Goal: Task Accomplishment & Management: Complete application form

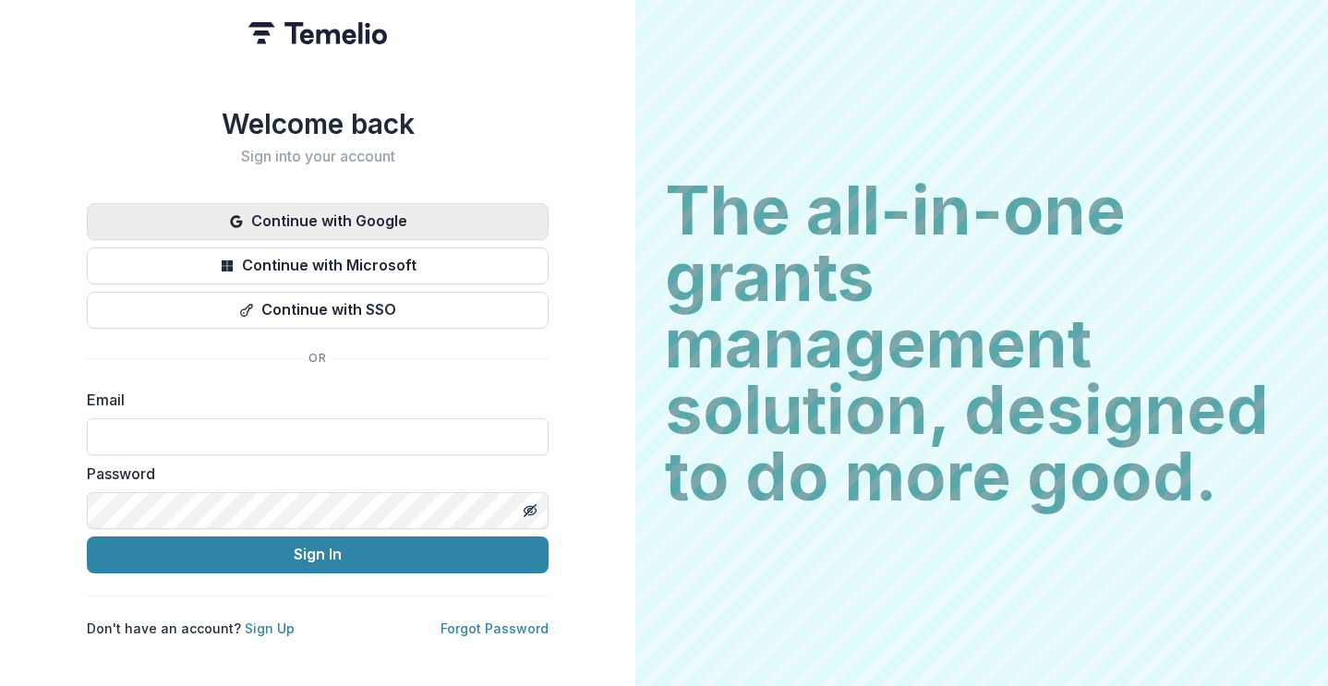
click at [348, 209] on button "Continue with Google" at bounding box center [318, 221] width 462 height 37
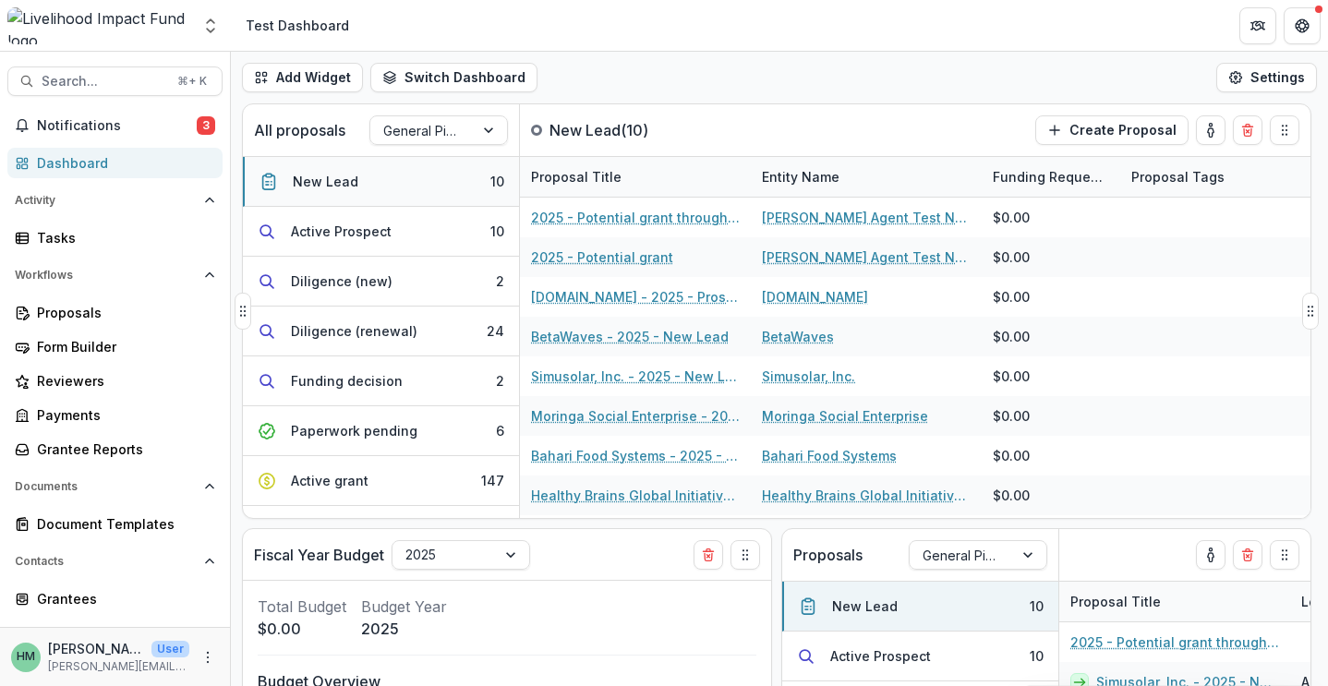
click at [342, 185] on div "New Lead" at bounding box center [326, 181] width 66 height 19
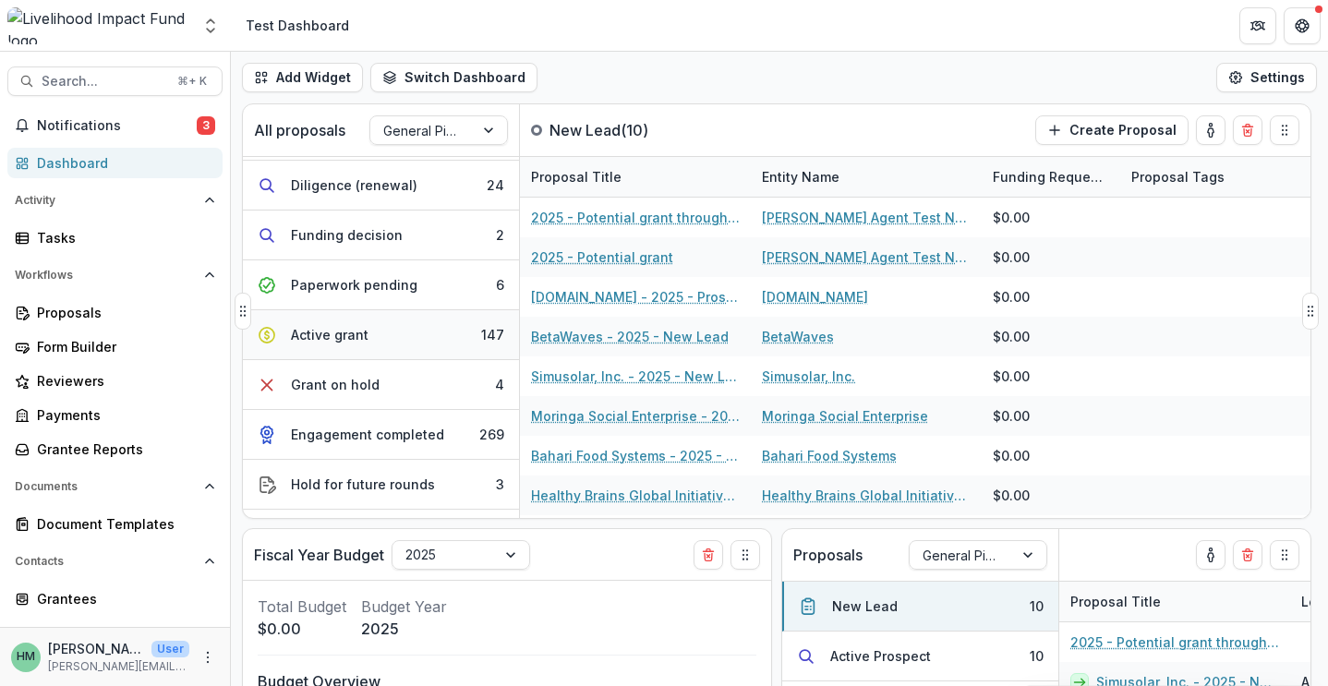
scroll to position [111, 0]
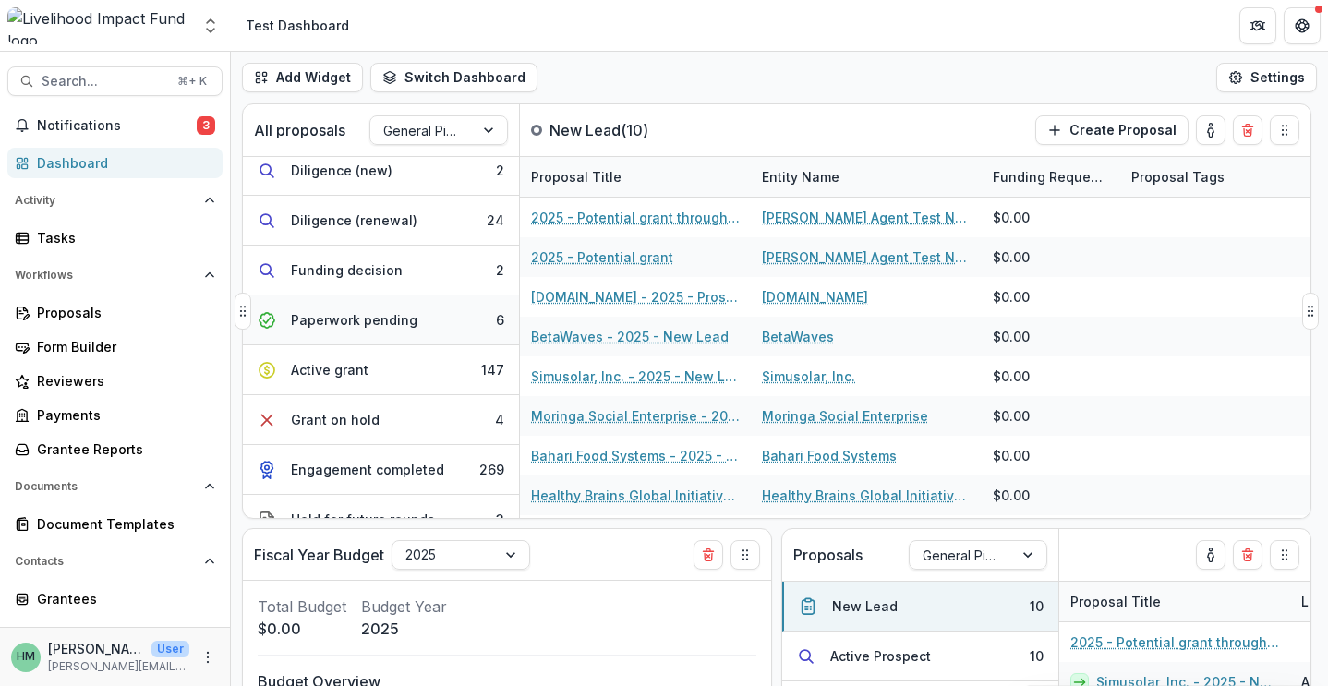
click at [344, 319] on div "Paperwork pending" at bounding box center [354, 319] width 127 height 19
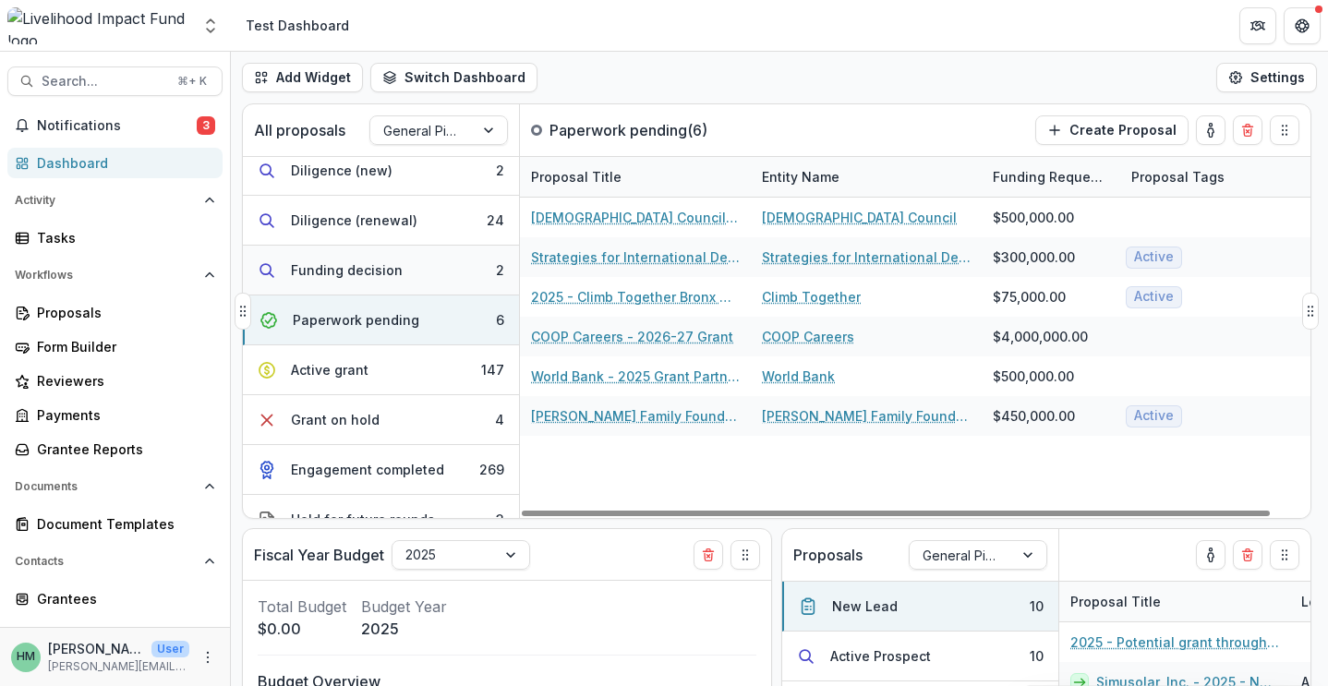
click at [394, 264] on div "Funding decision" at bounding box center [347, 269] width 112 height 19
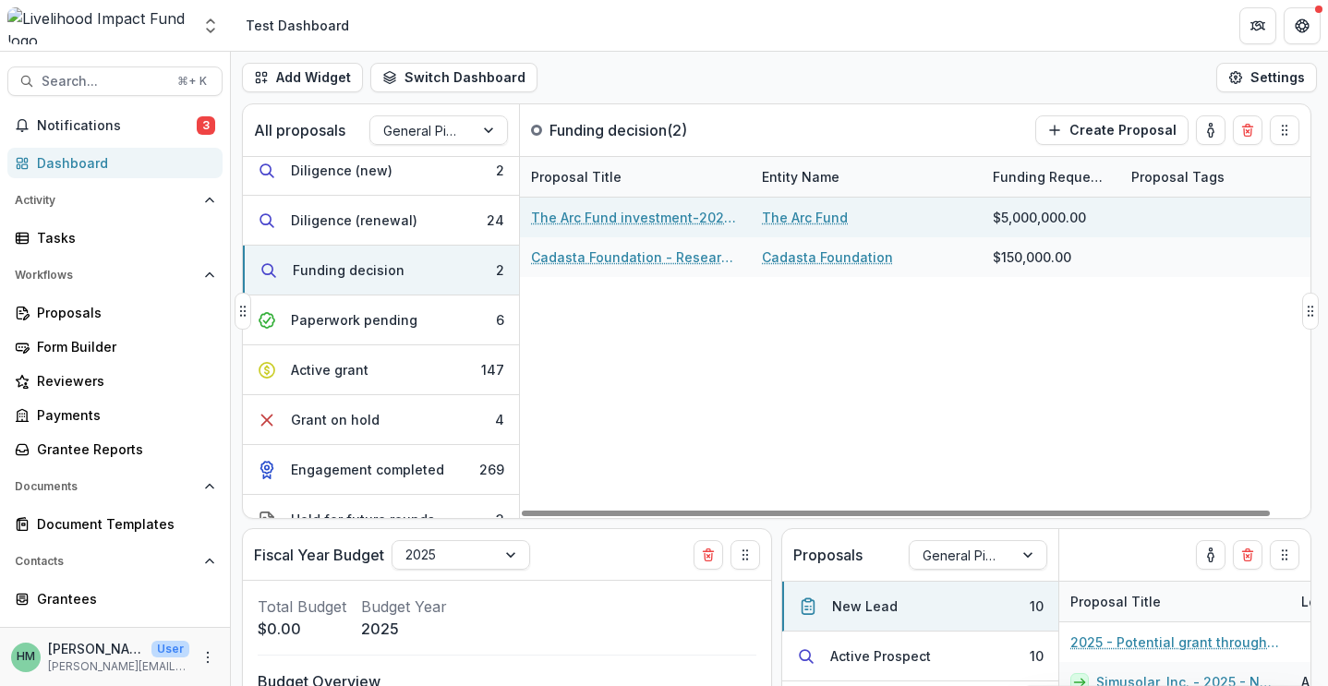
click at [660, 222] on link "The Arc Fund investment-2026-27" at bounding box center [635, 217] width 209 height 19
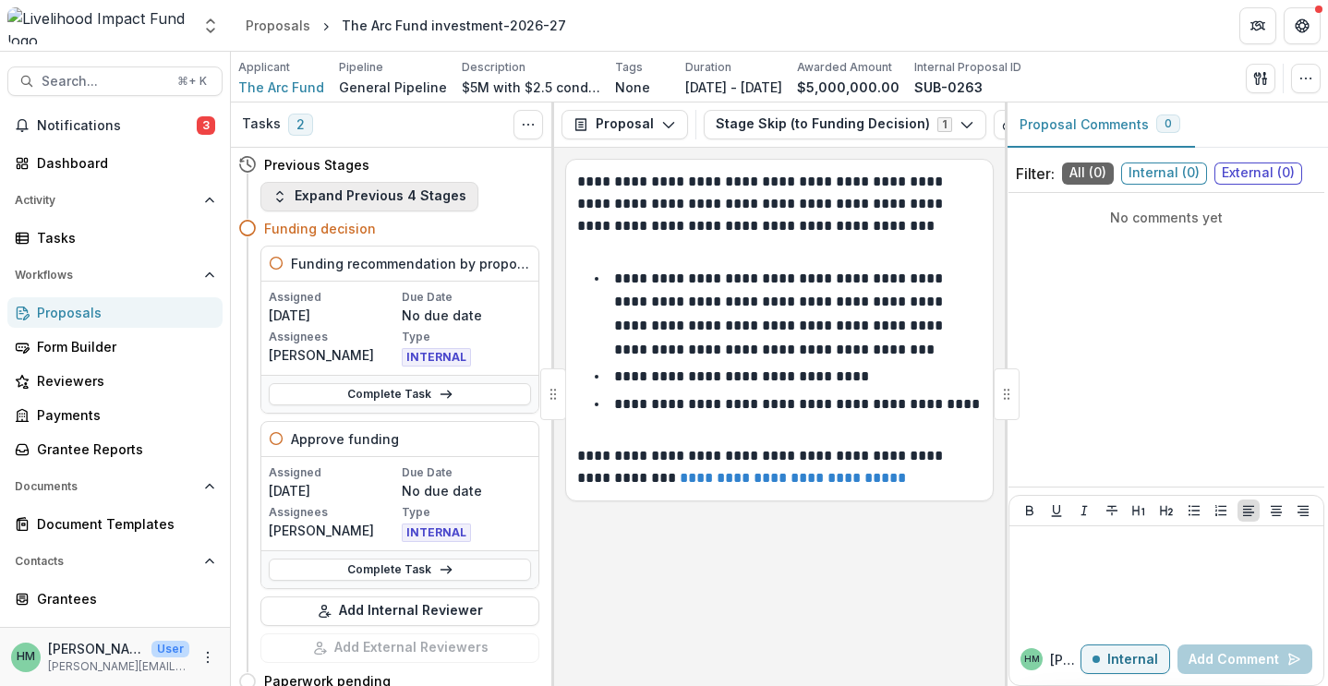
click at [437, 191] on button "Expand Previous 4 Stages" at bounding box center [369, 197] width 218 height 30
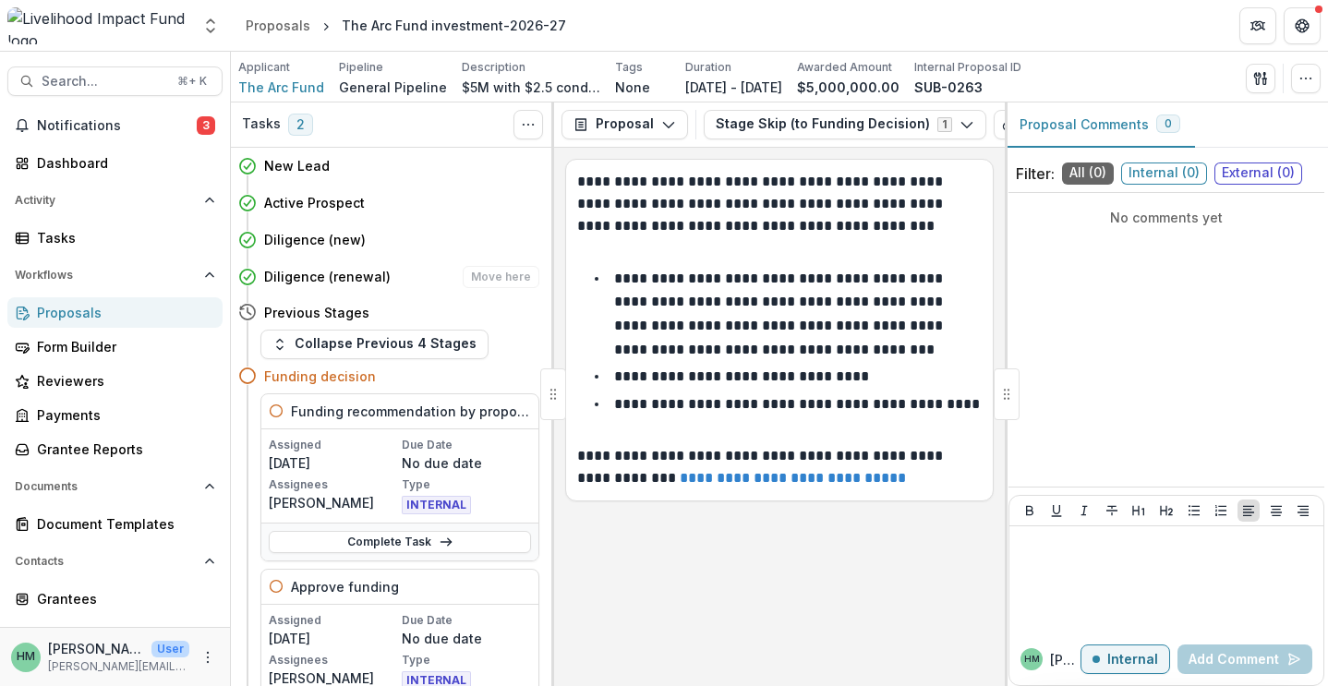
click at [359, 278] on h4 "Diligence (renewal)" at bounding box center [327, 276] width 127 height 19
click at [356, 234] on h4 "Diligence (new)" at bounding box center [315, 239] width 102 height 19
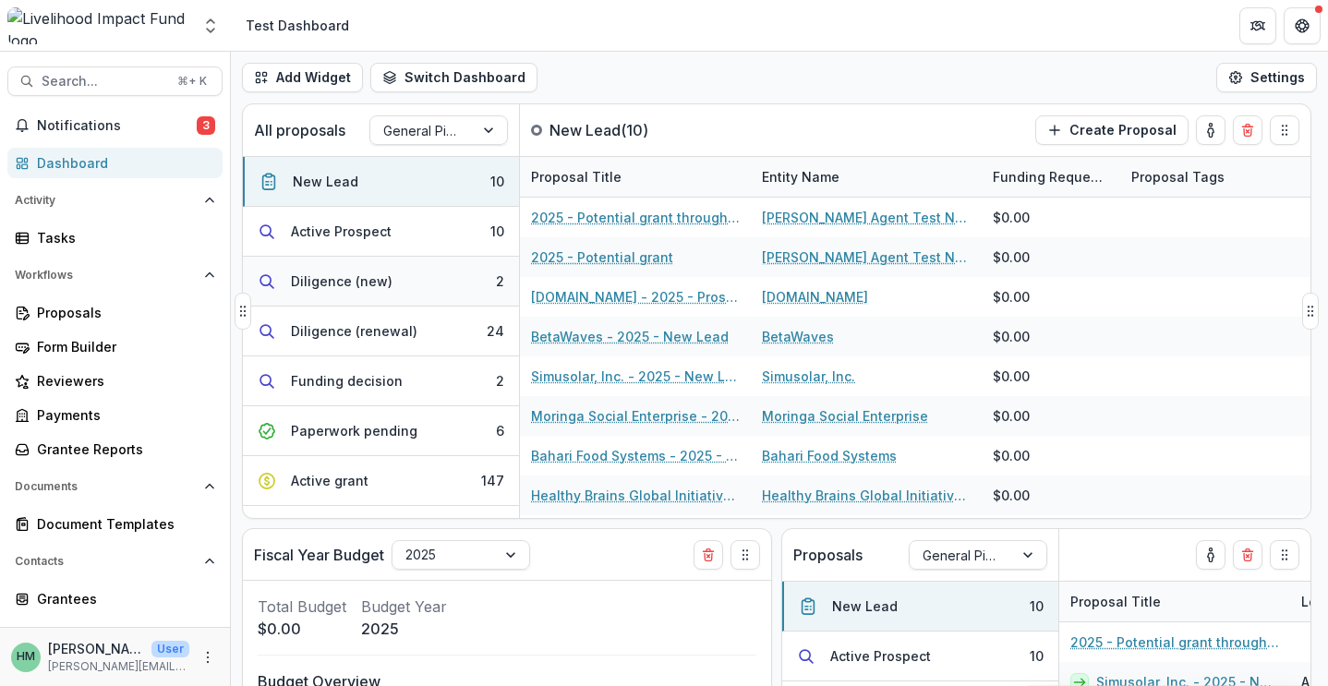
click at [364, 282] on div "Diligence (new)" at bounding box center [342, 280] width 102 height 19
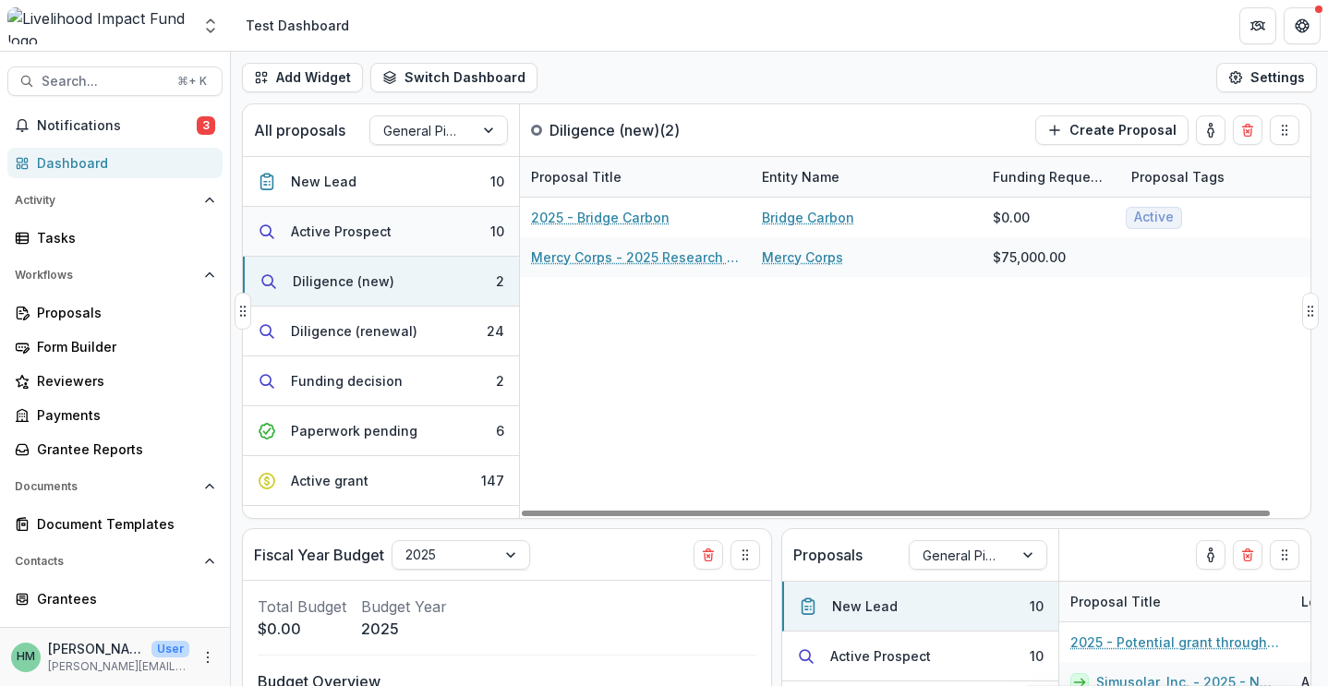
click at [404, 235] on button "Active Prospect 10" at bounding box center [381, 232] width 276 height 50
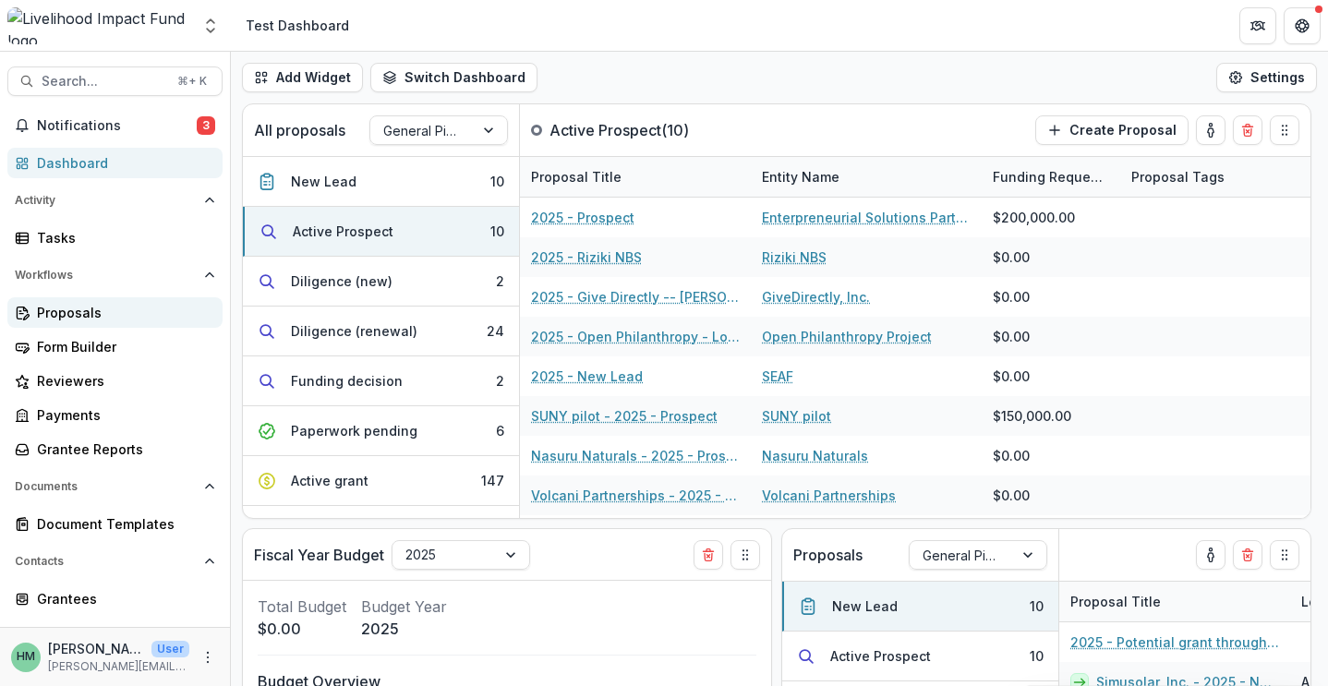
click at [79, 309] on div "Proposals" at bounding box center [122, 312] width 171 height 19
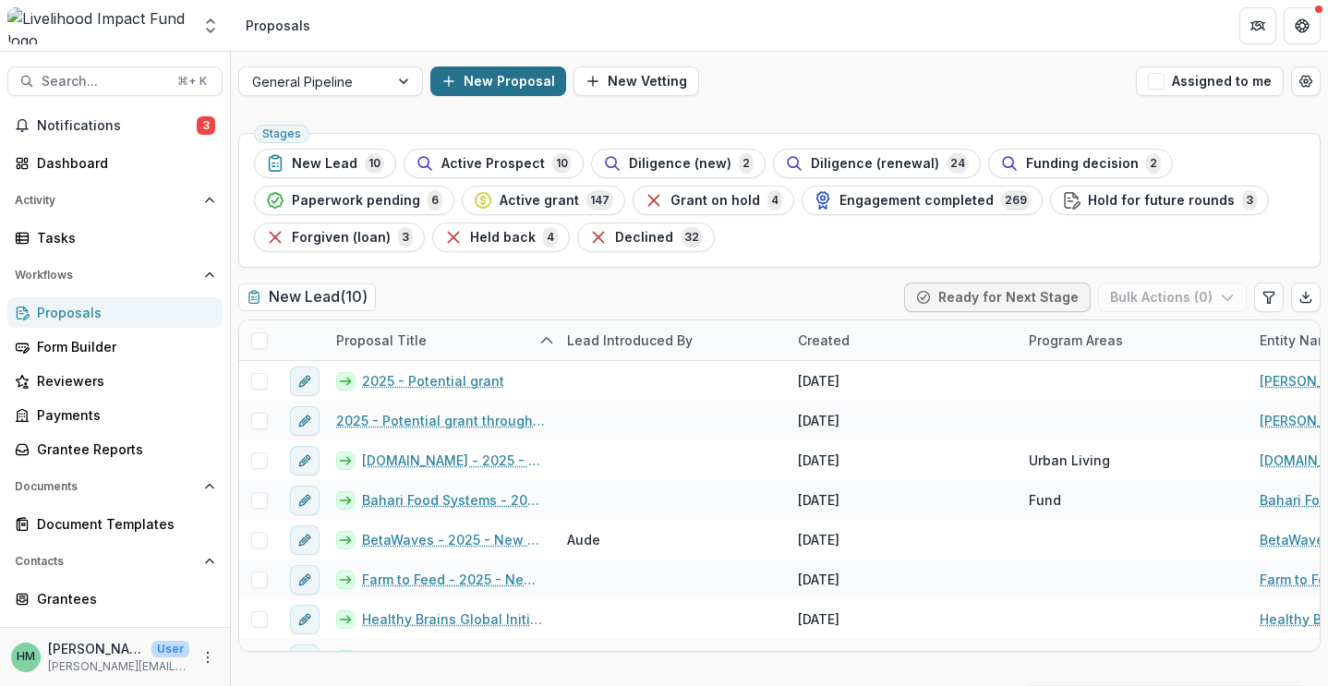
click at [491, 78] on button "New Proposal" at bounding box center [498, 81] width 136 height 30
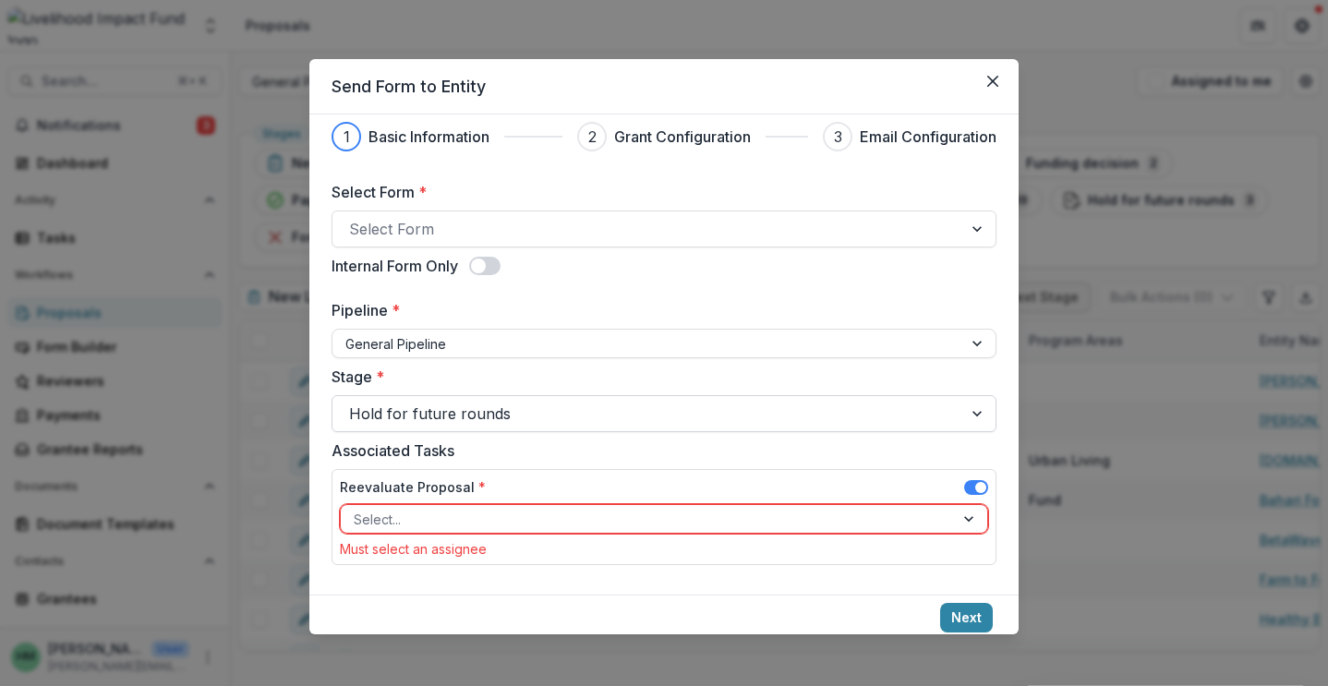
scroll to position [15, 0]
click at [536, 521] on div at bounding box center [647, 519] width 587 height 23
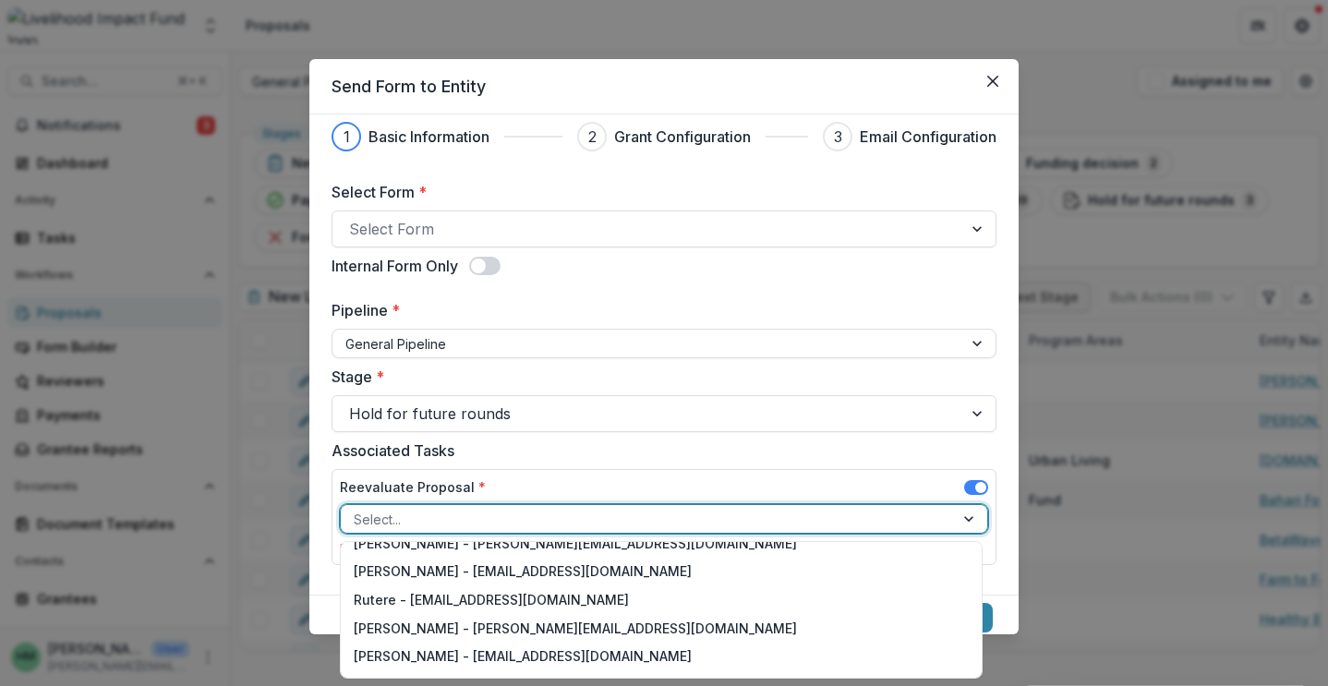
scroll to position [640, 0]
click at [771, 456] on label "Associated Tasks" at bounding box center [659, 451] width 654 height 22
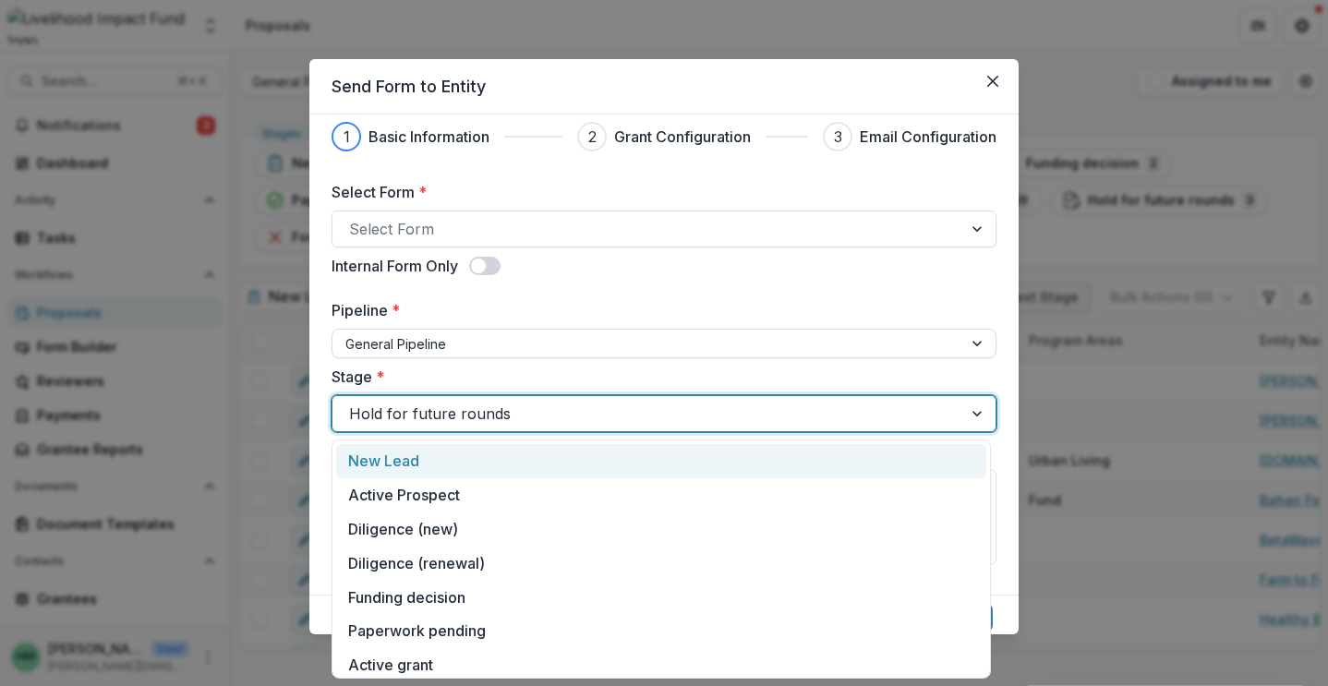
click at [720, 413] on div at bounding box center [647, 414] width 597 height 26
click at [558, 475] on div "New Lead" at bounding box center [661, 461] width 650 height 34
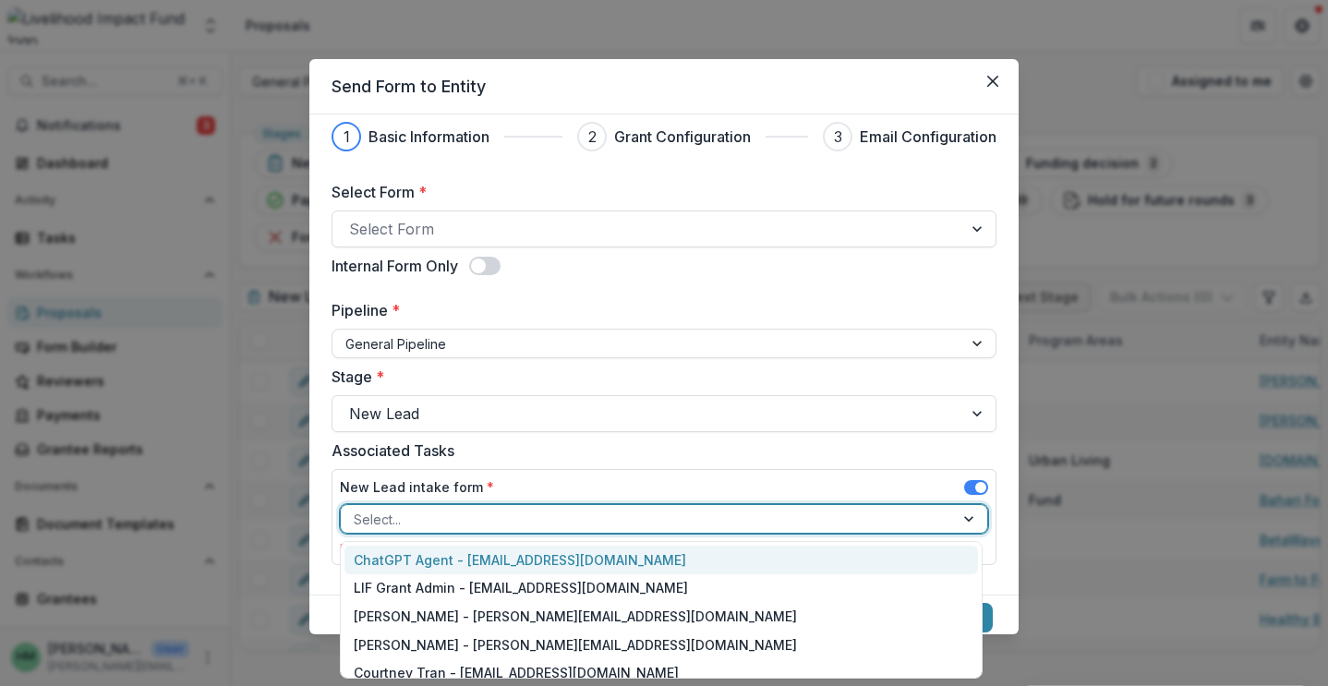
click at [649, 525] on div at bounding box center [647, 519] width 587 height 23
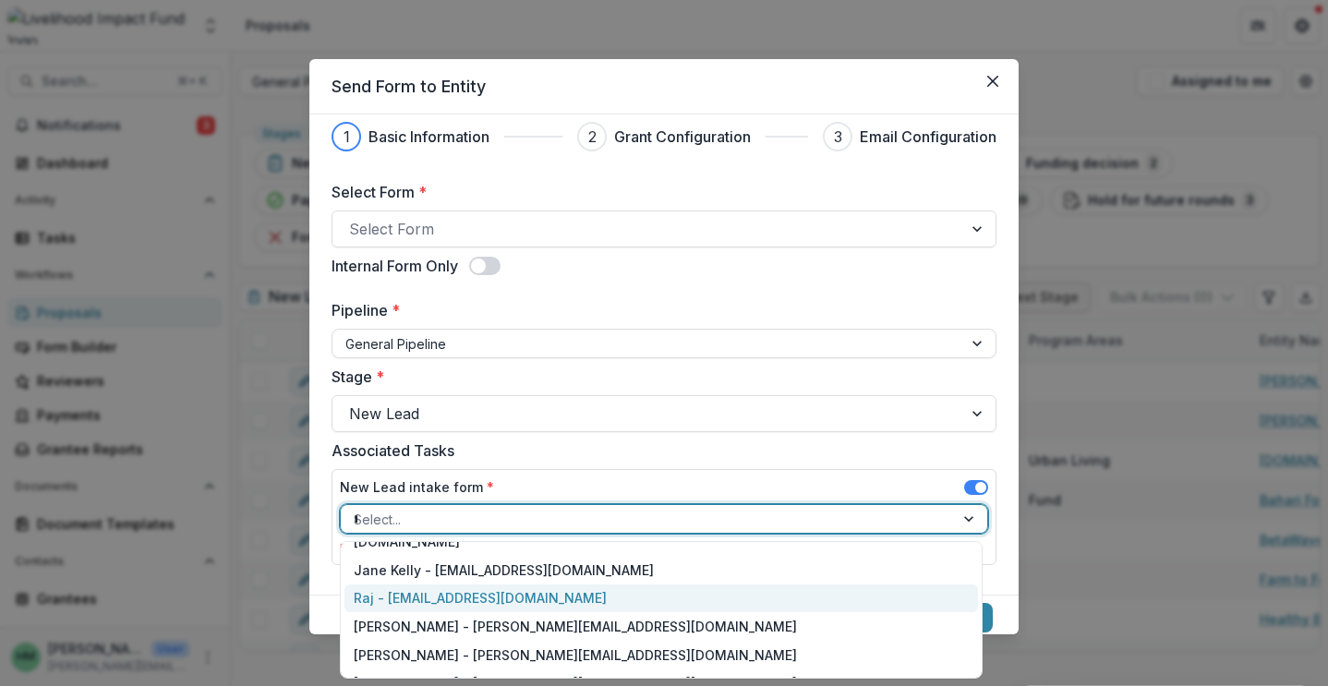
scroll to position [0, 0]
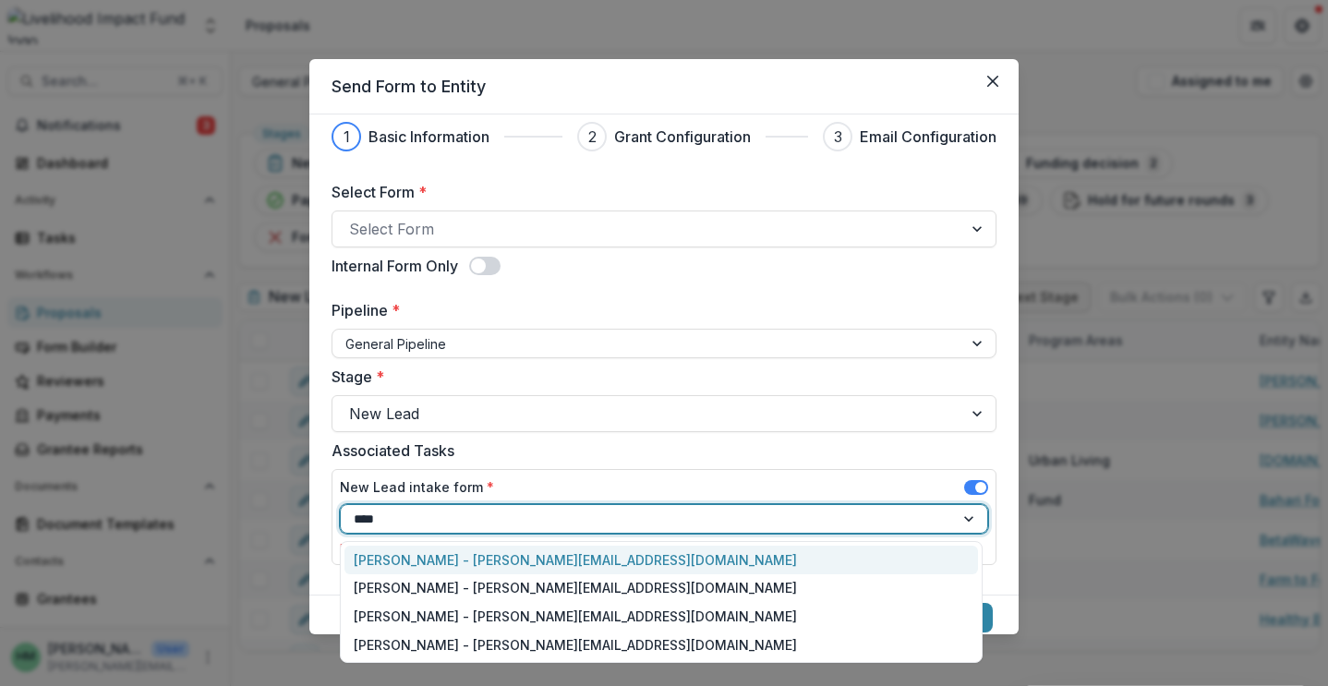
type input "*****"
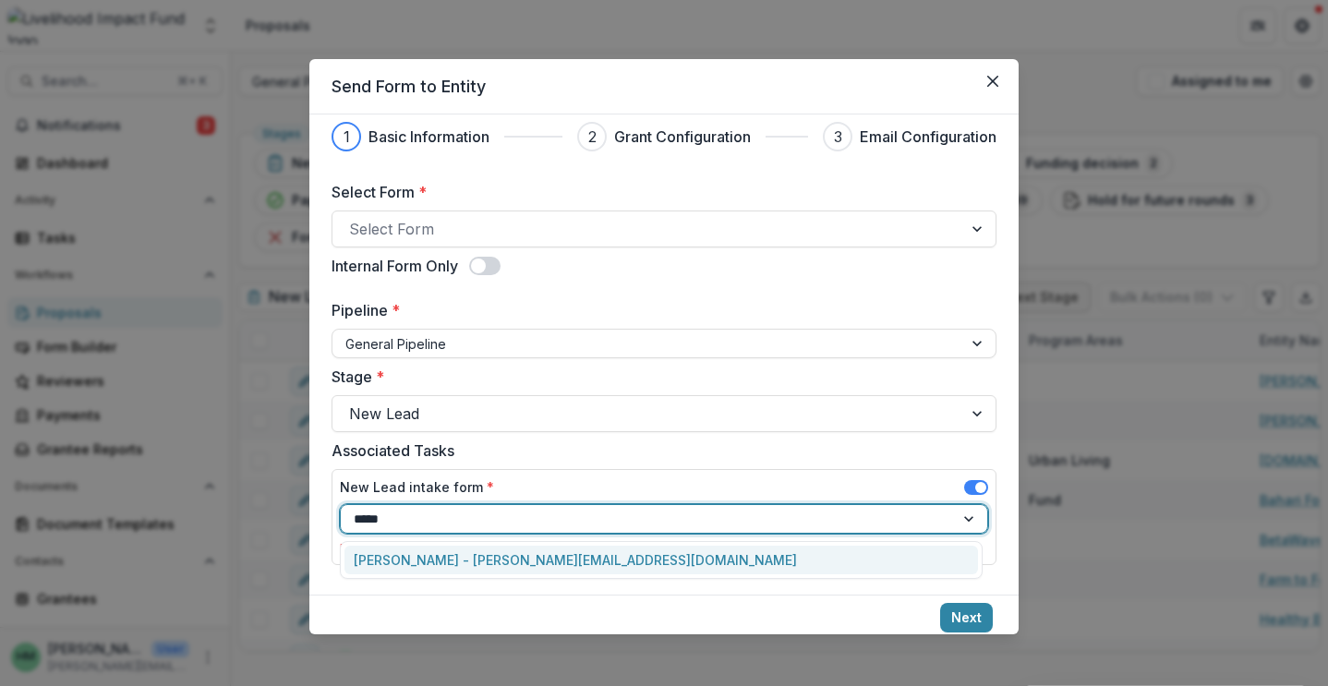
click at [585, 561] on div "[PERSON_NAME] - [PERSON_NAME][EMAIL_ADDRESS][DOMAIN_NAME]" at bounding box center [660, 560] width 633 height 29
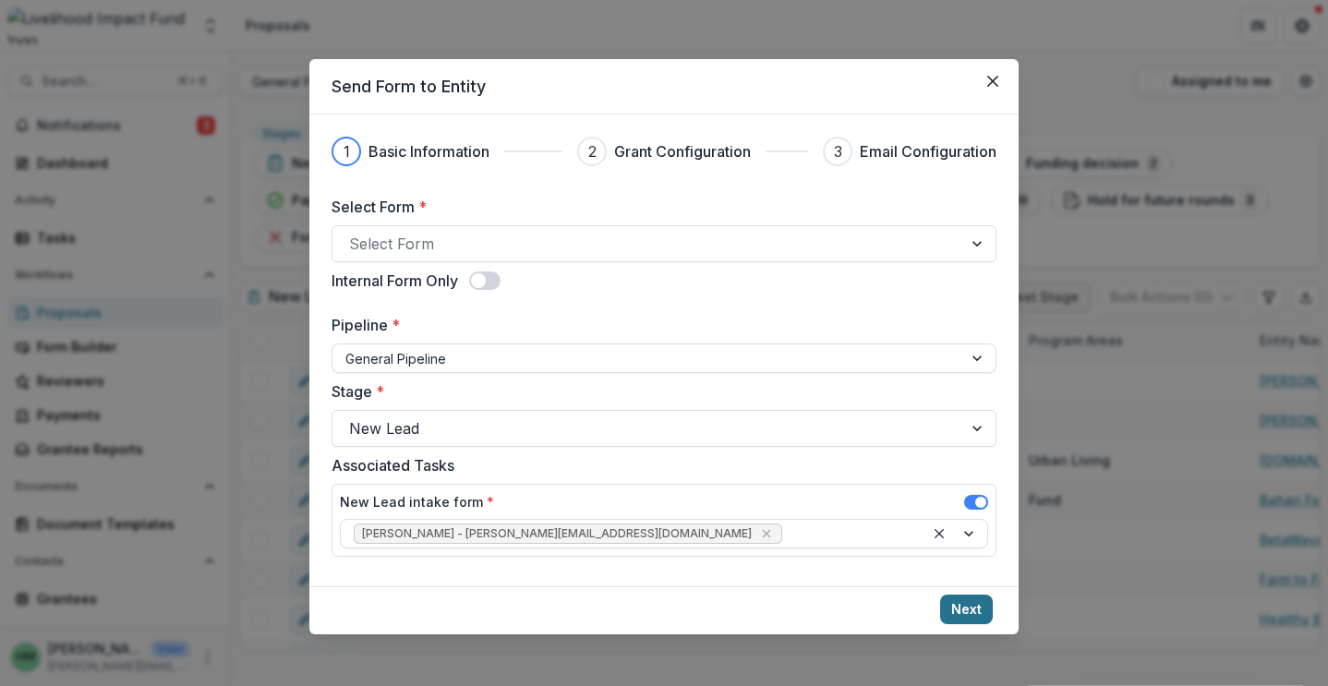
click at [971, 612] on button "Next" at bounding box center [966, 610] width 53 height 30
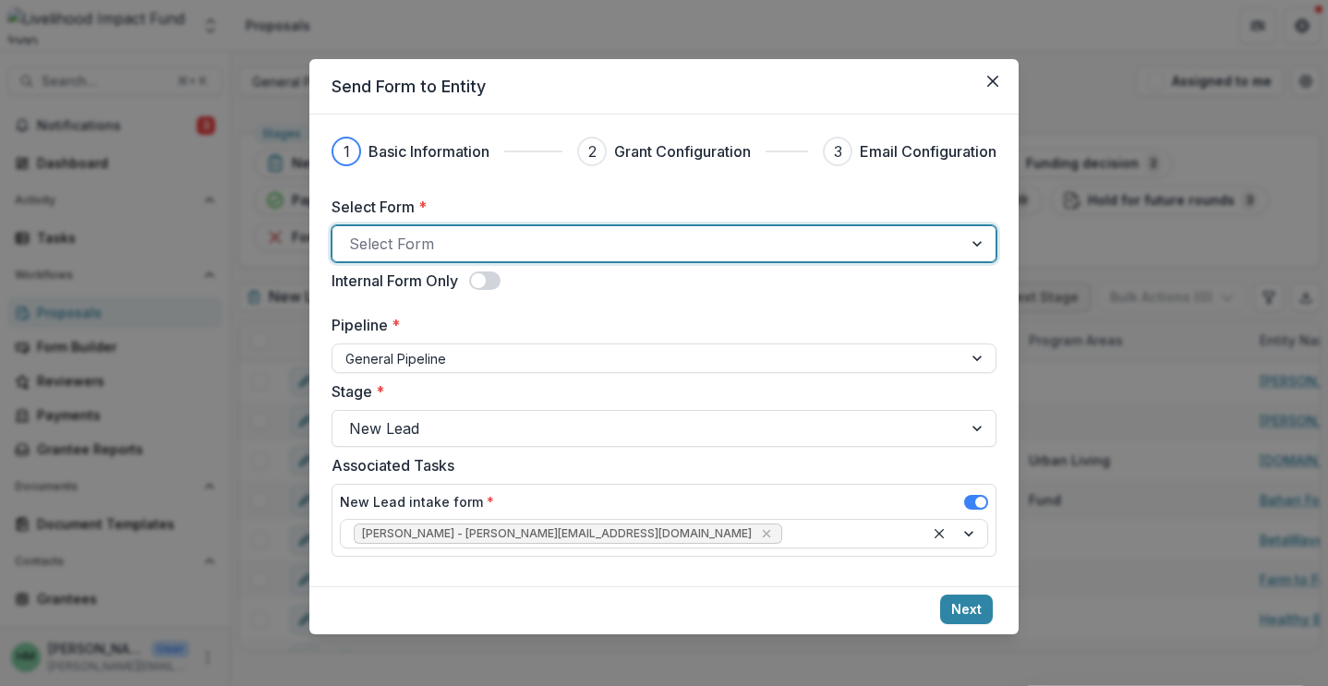
click at [975, 243] on div at bounding box center [978, 243] width 33 height 35
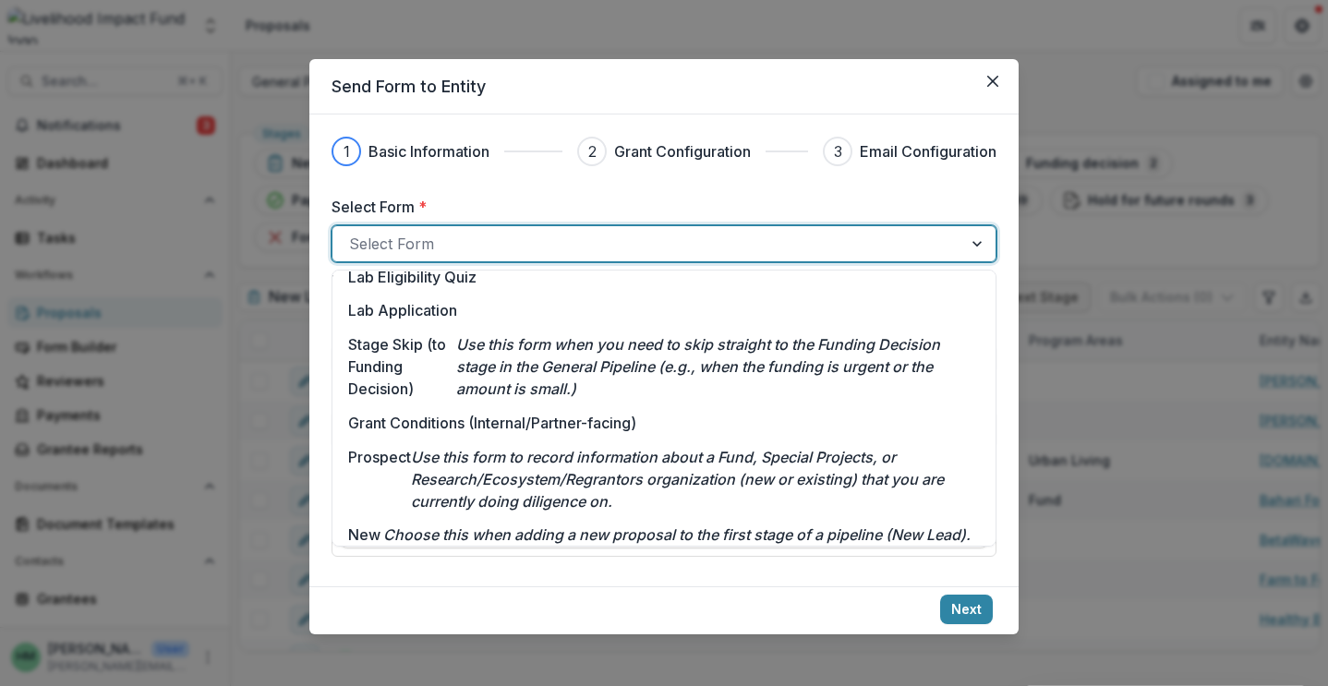
scroll to position [156, 0]
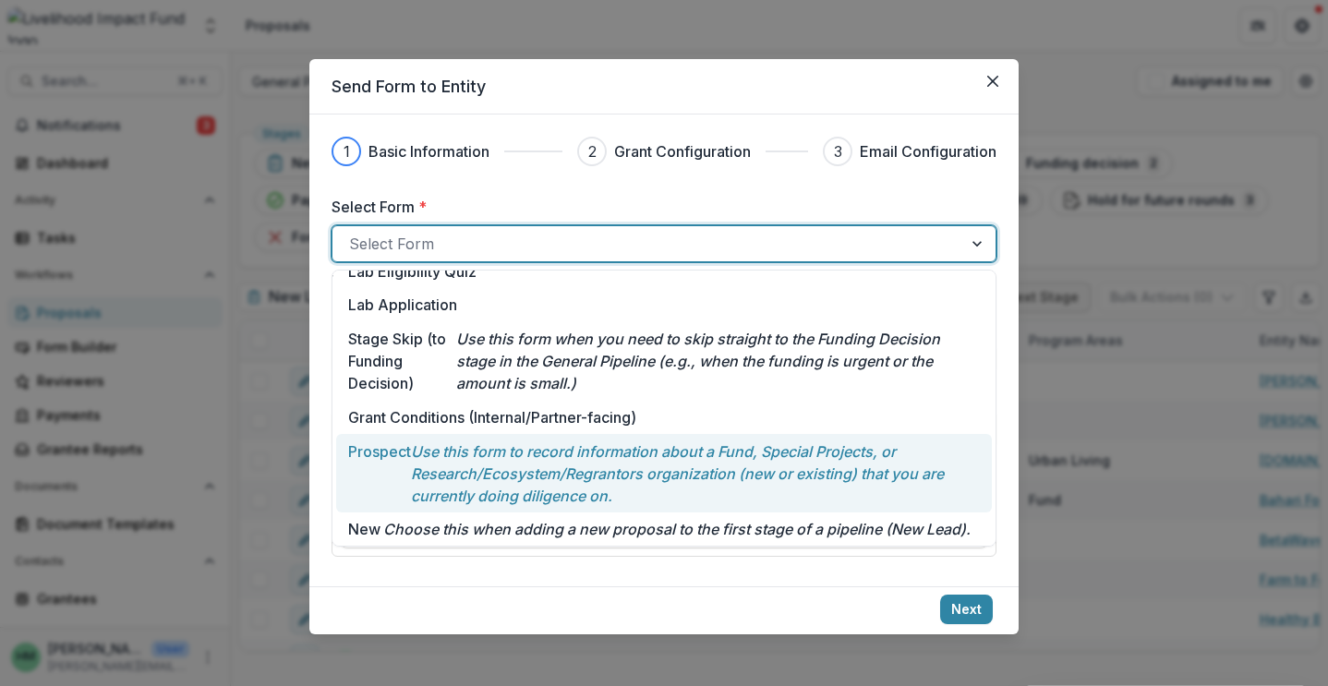
click at [577, 457] on p "Use this form to record information about a Fund, Special Projects, or Research…" at bounding box center [695, 473] width 569 height 66
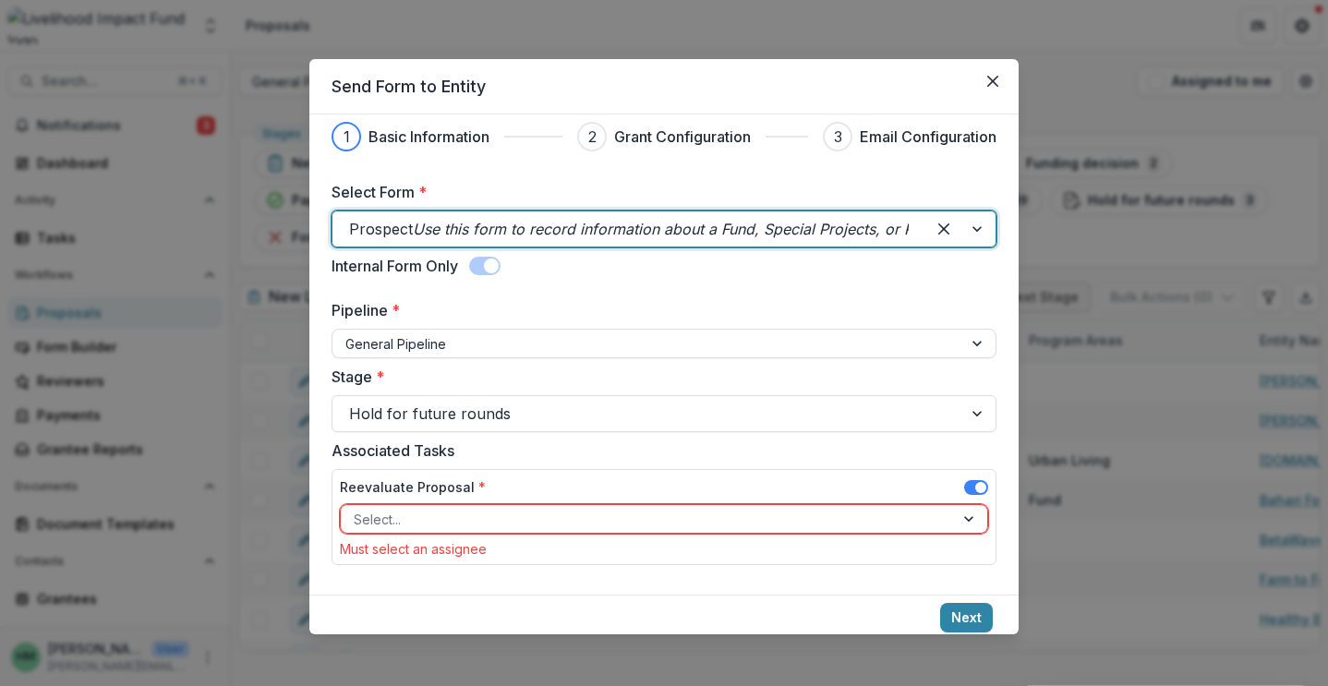
scroll to position [15, 0]
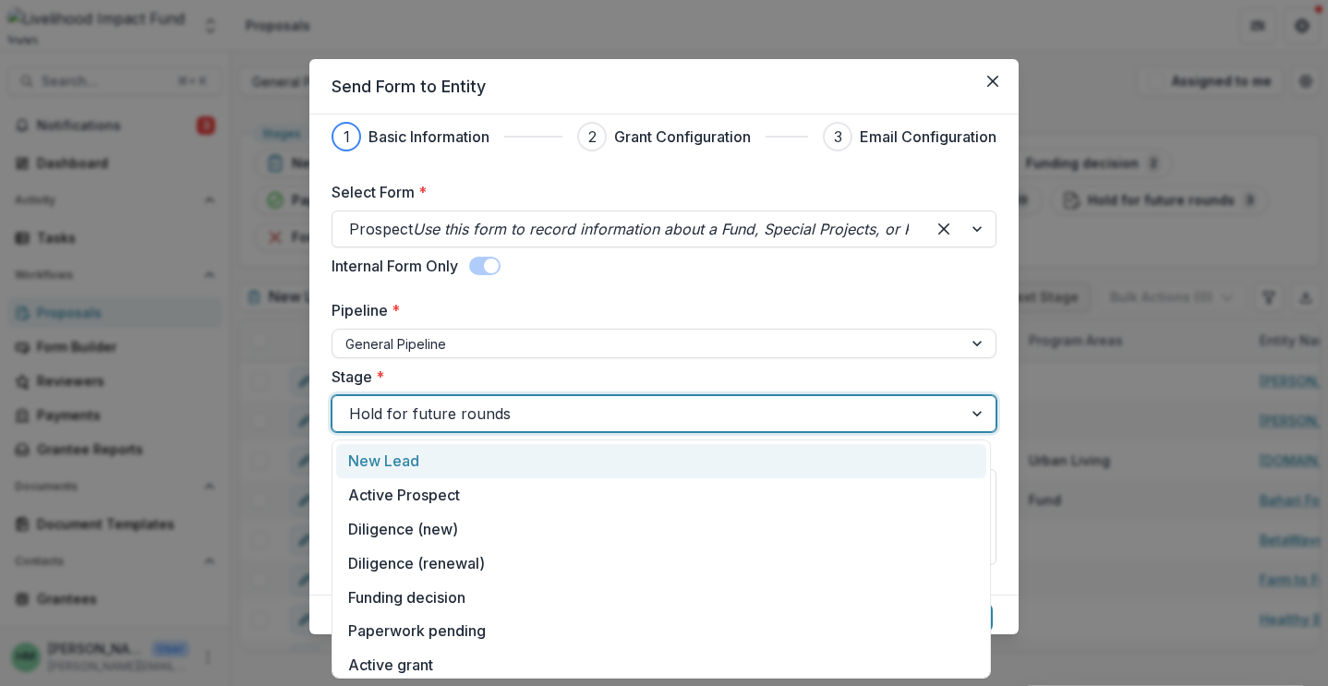
click at [672, 416] on div at bounding box center [647, 414] width 597 height 26
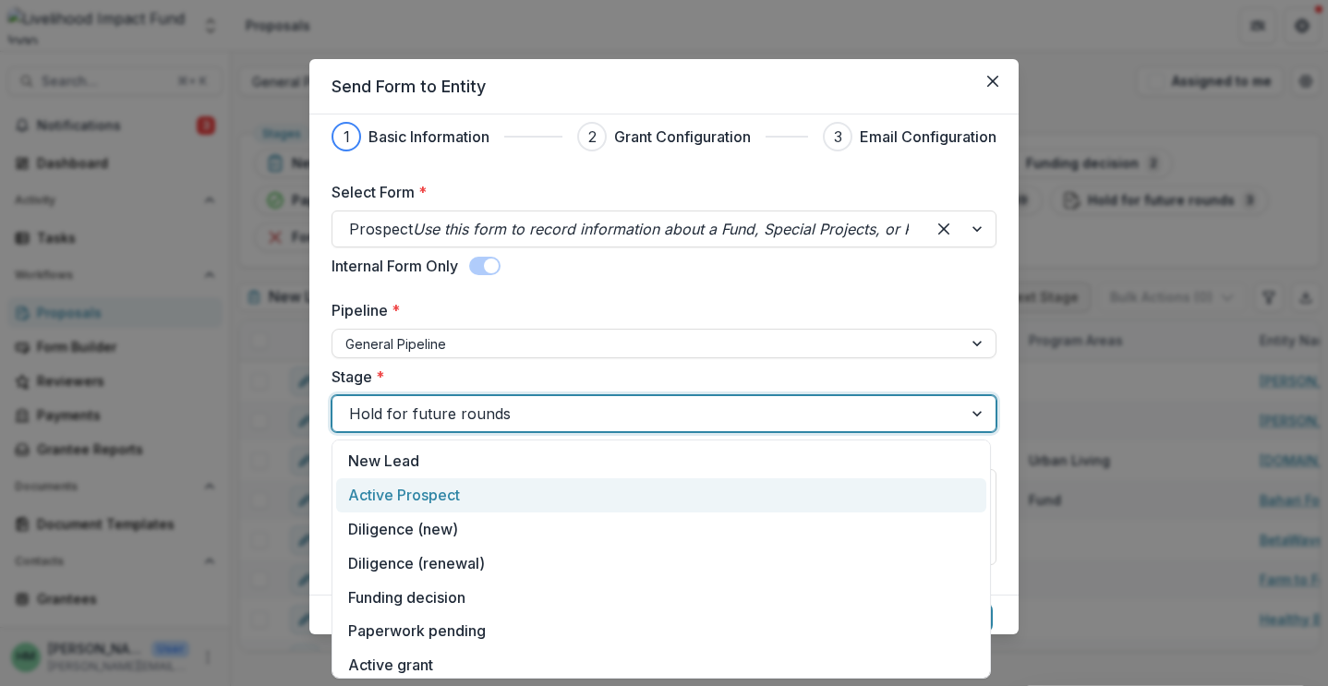
click at [597, 499] on div "Active Prospect" at bounding box center [661, 495] width 650 height 34
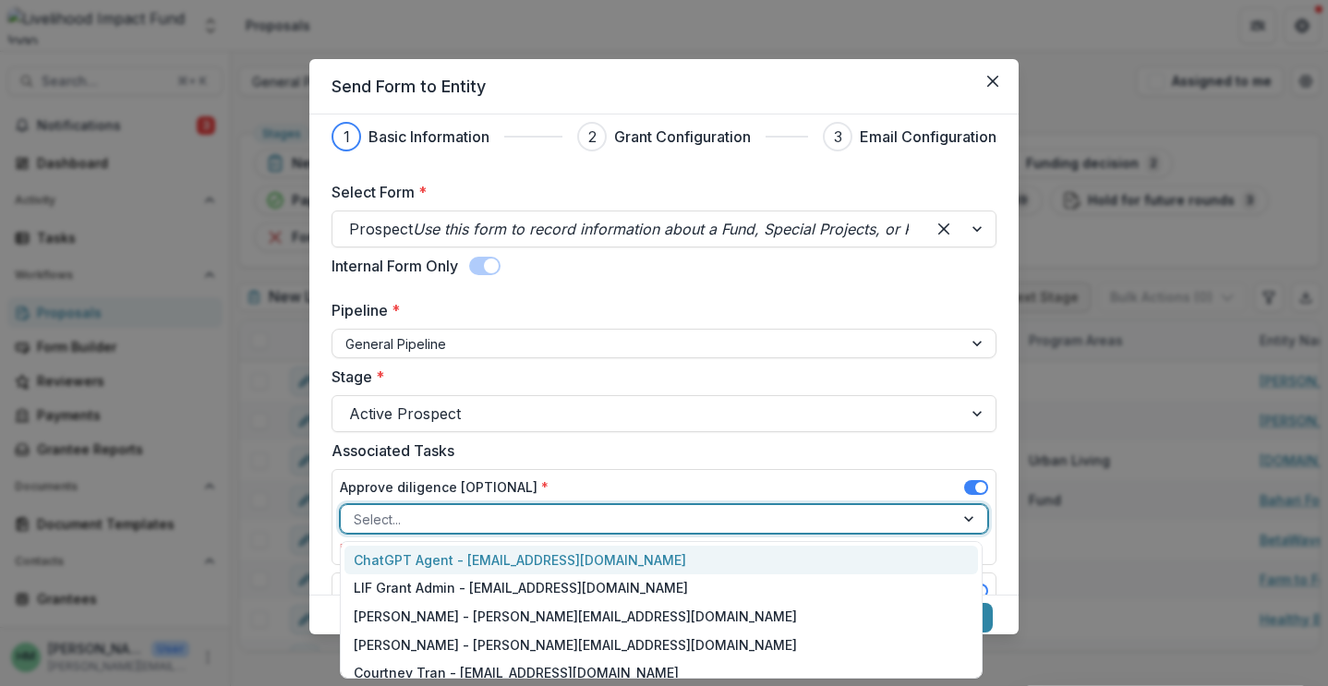
click at [589, 523] on div at bounding box center [647, 519] width 587 height 23
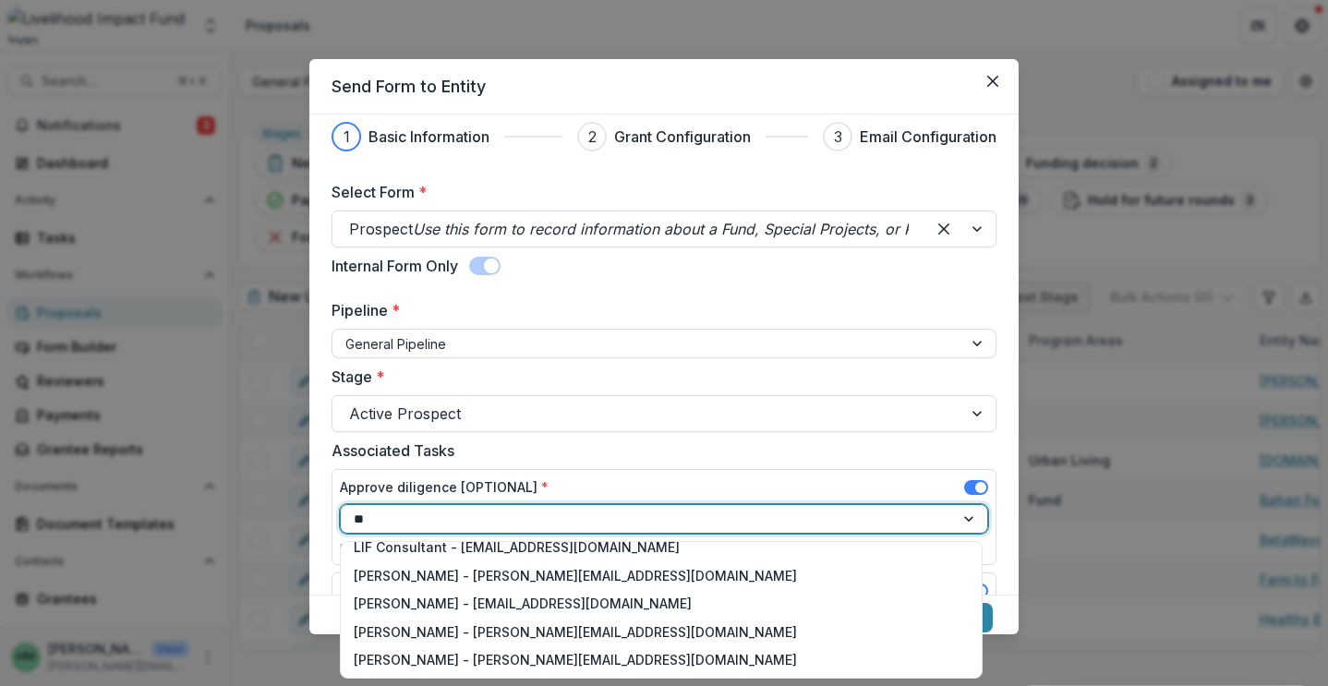
scroll to position [0, 0]
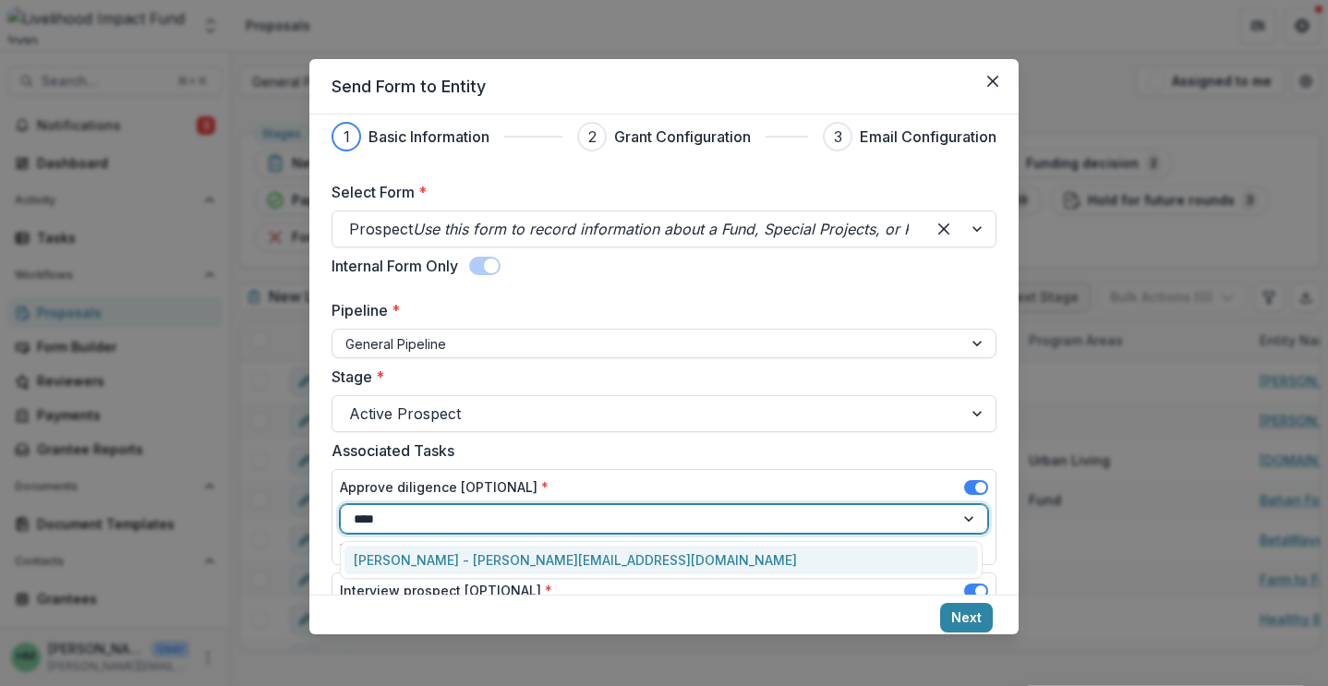
type input "*****"
click at [607, 561] on div "[PERSON_NAME] - [PERSON_NAME][EMAIL_ADDRESS][DOMAIN_NAME]" at bounding box center [660, 560] width 633 height 29
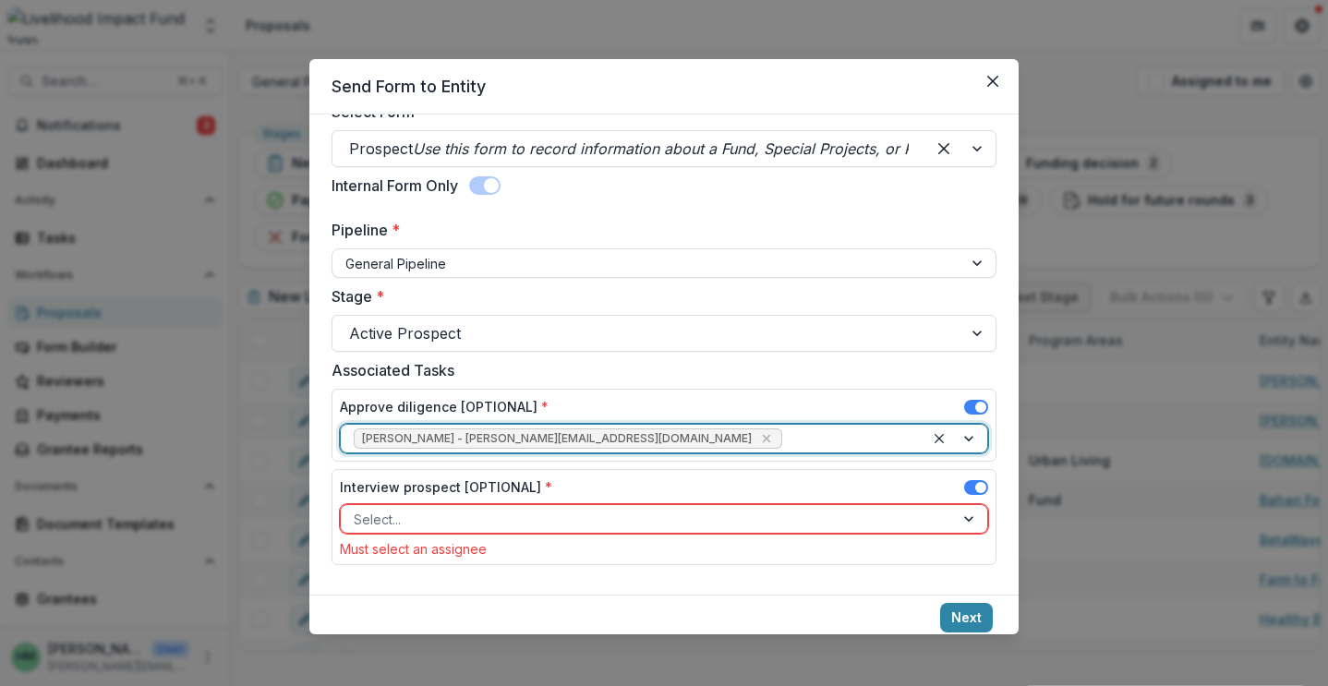
scroll to position [95, 0]
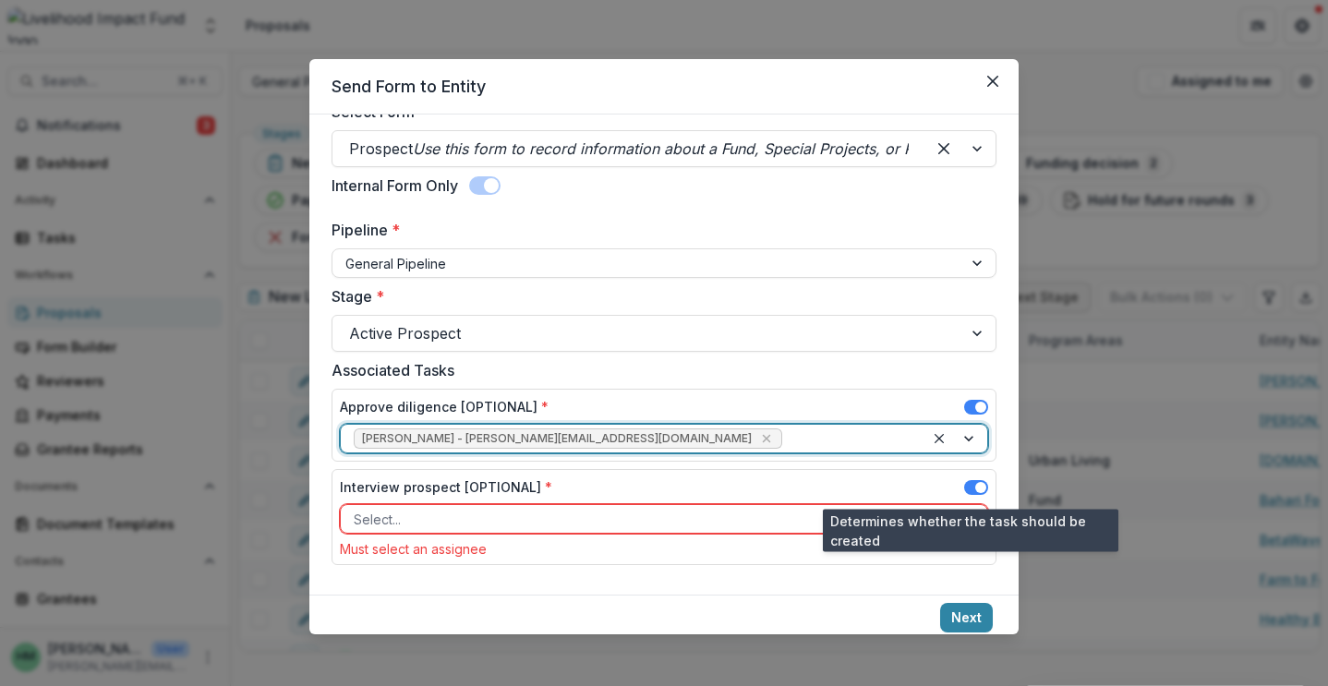
click at [964, 483] on span at bounding box center [976, 487] width 24 height 15
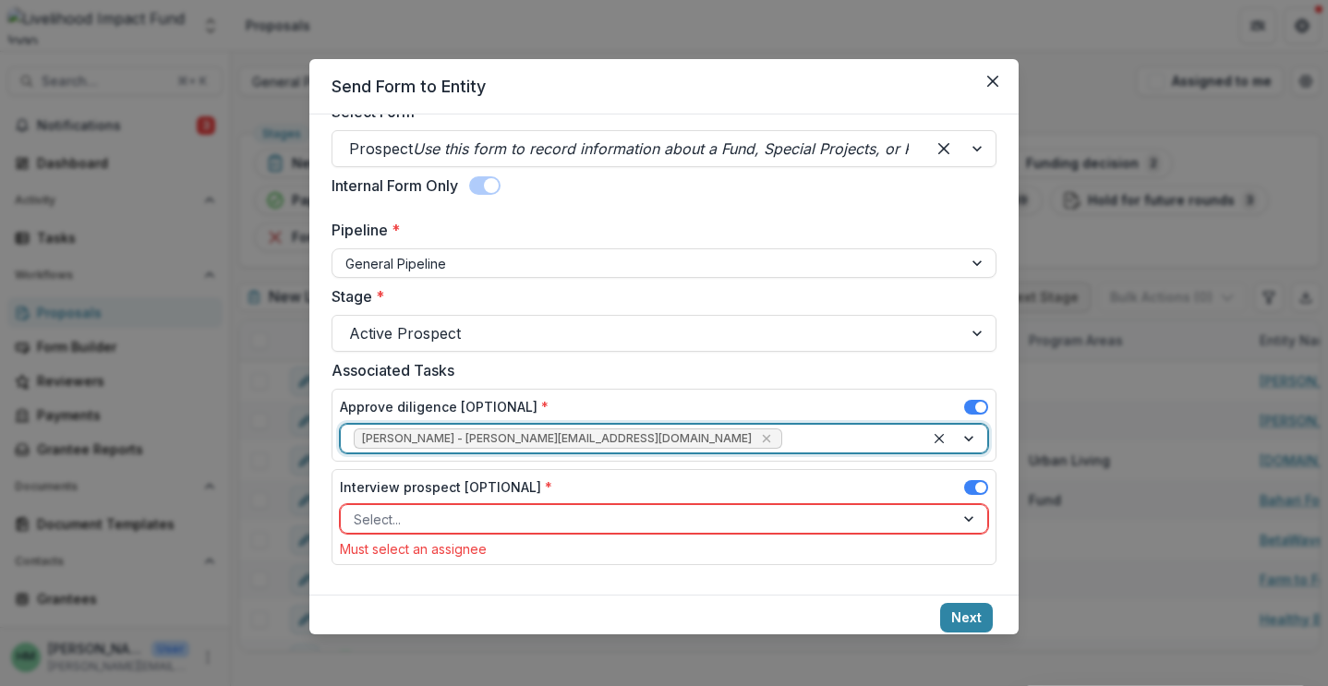
scroll to position [72, 0]
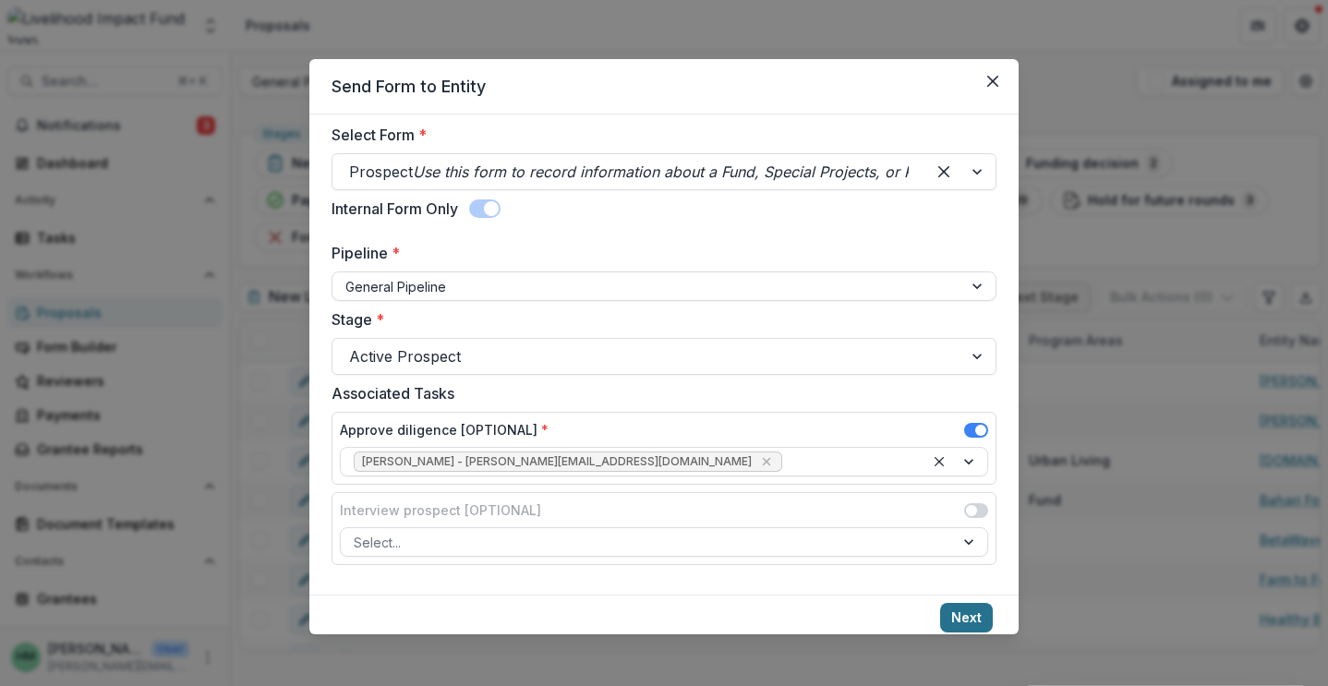
click at [976, 619] on button "Next" at bounding box center [966, 618] width 53 height 30
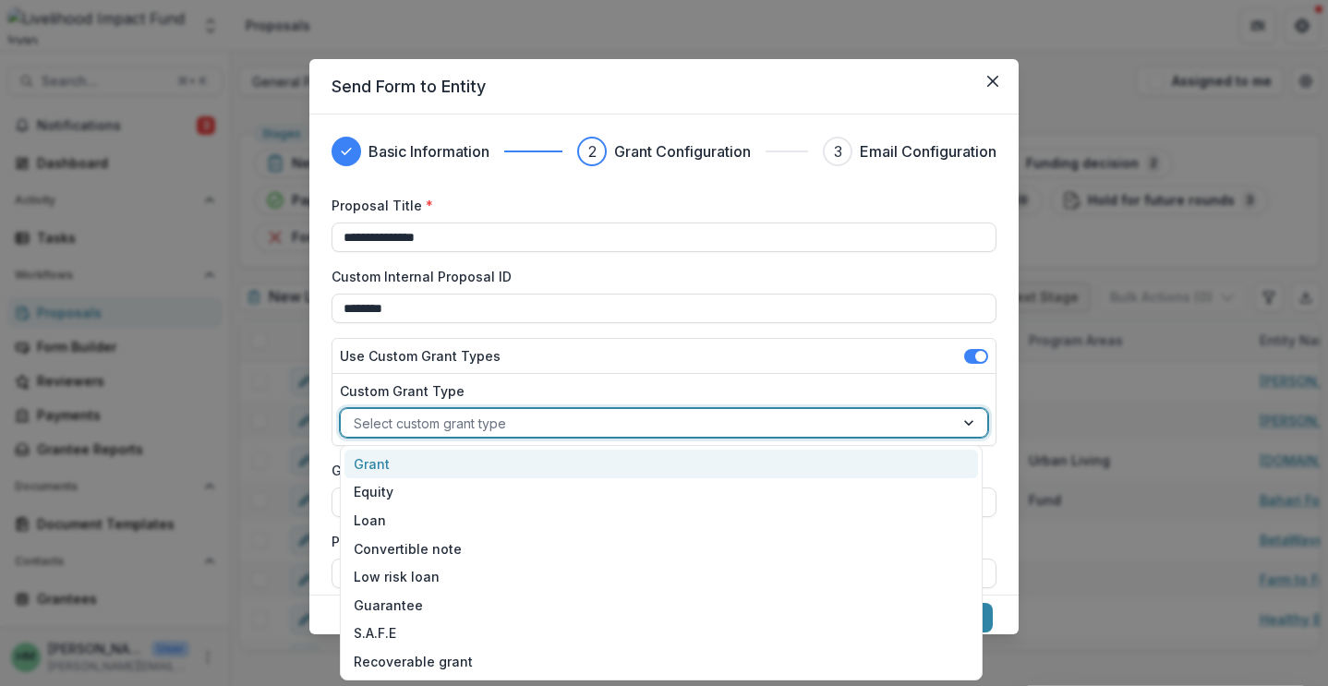
click at [592, 421] on div at bounding box center [647, 423] width 587 height 23
click at [574, 457] on div "Grant" at bounding box center [660, 464] width 633 height 29
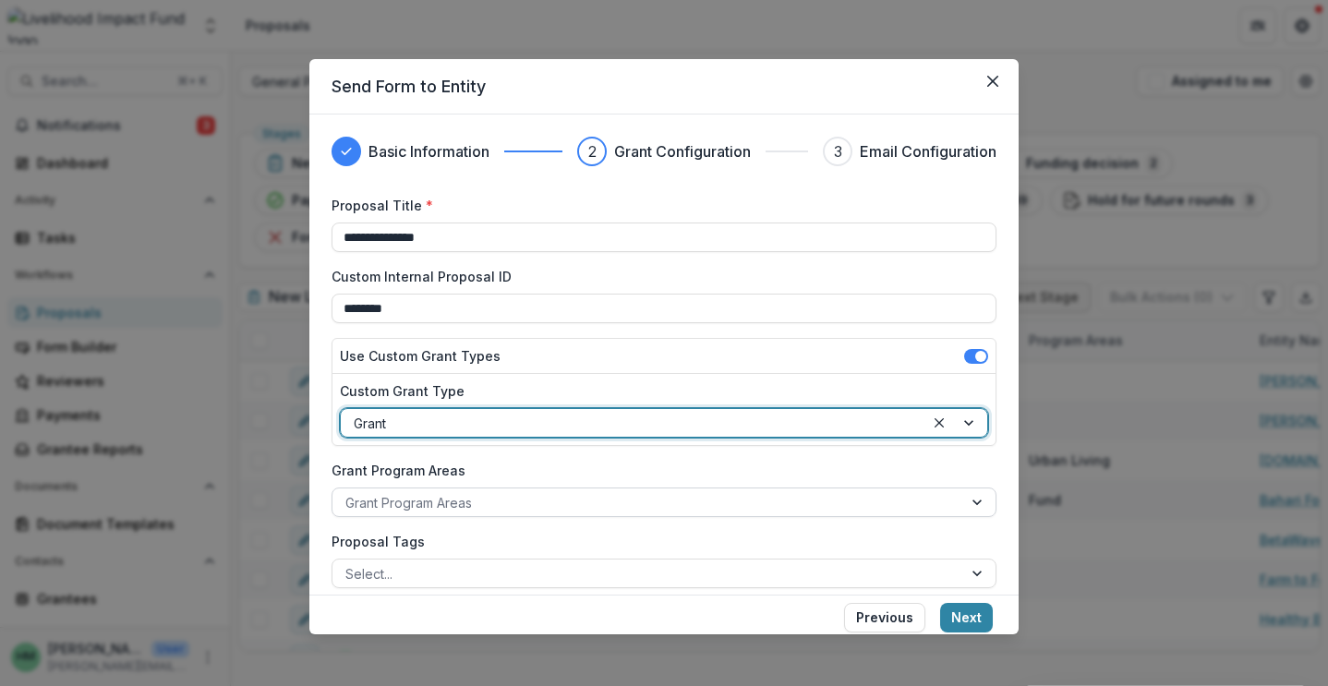
click at [559, 497] on div at bounding box center [647, 502] width 604 height 23
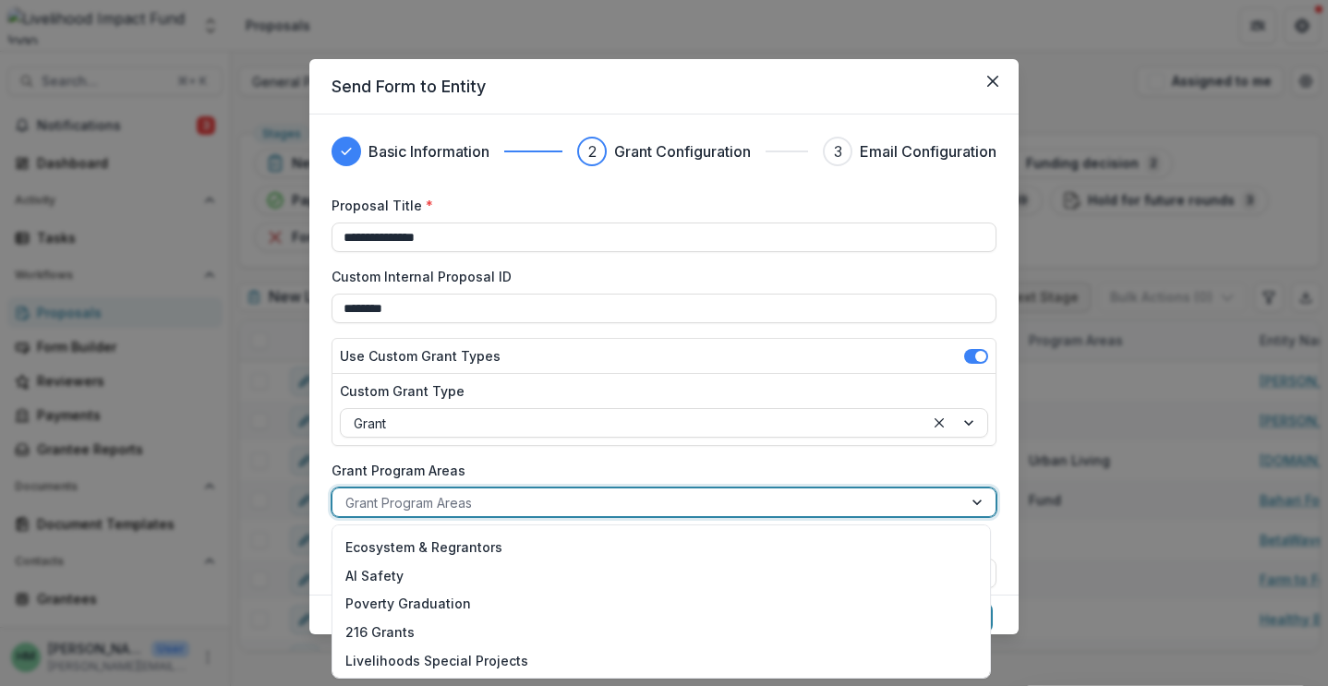
scroll to position [250, 0]
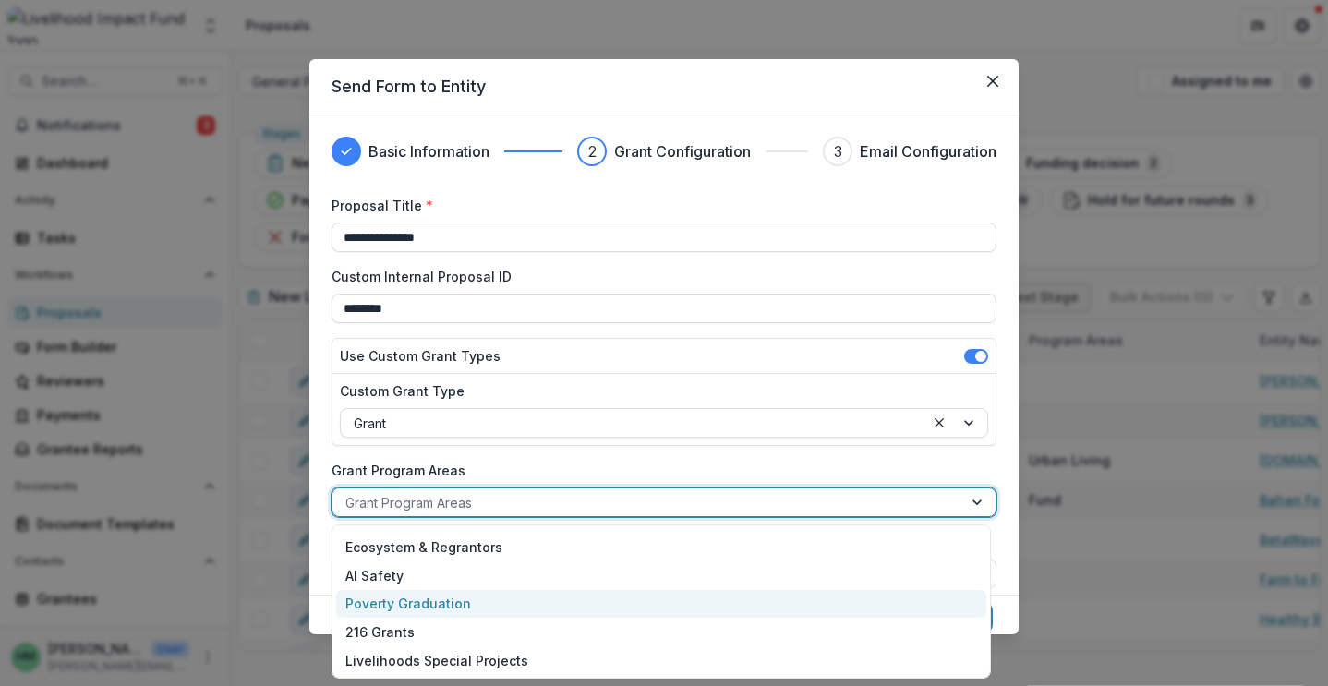
click at [520, 597] on div "Poverty Graduation" at bounding box center [661, 604] width 650 height 29
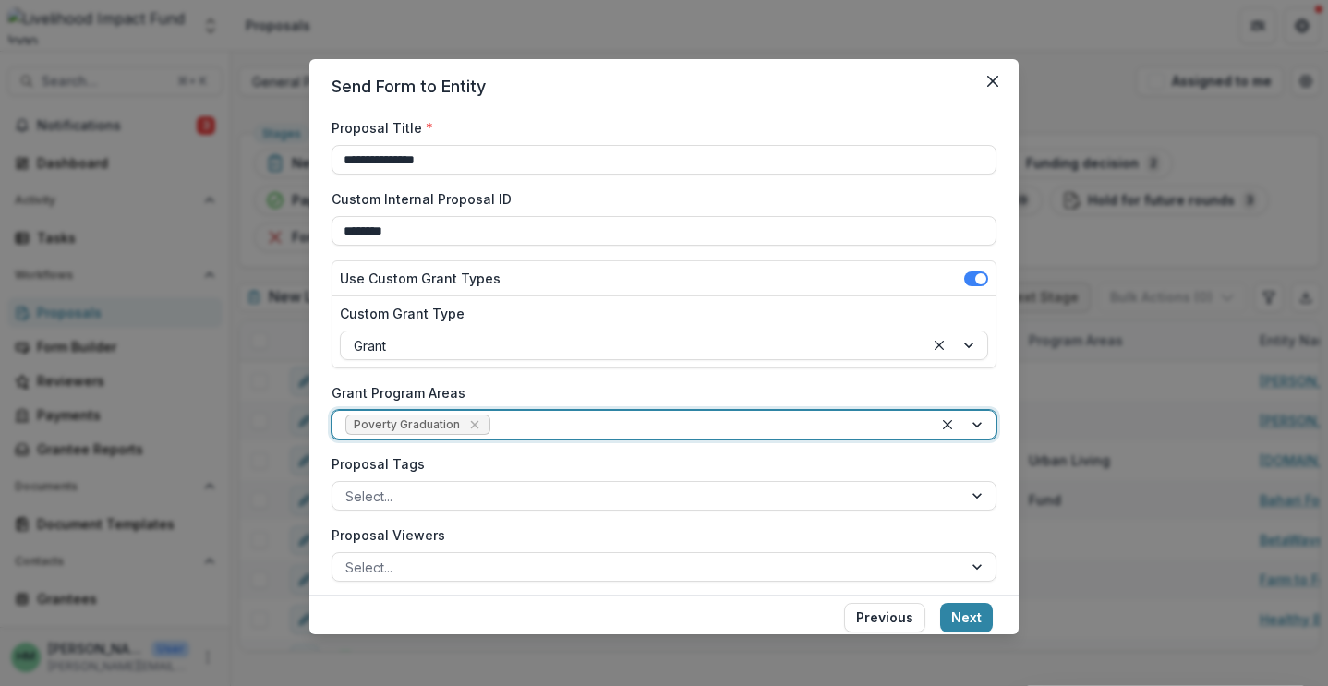
scroll to position [109, 0]
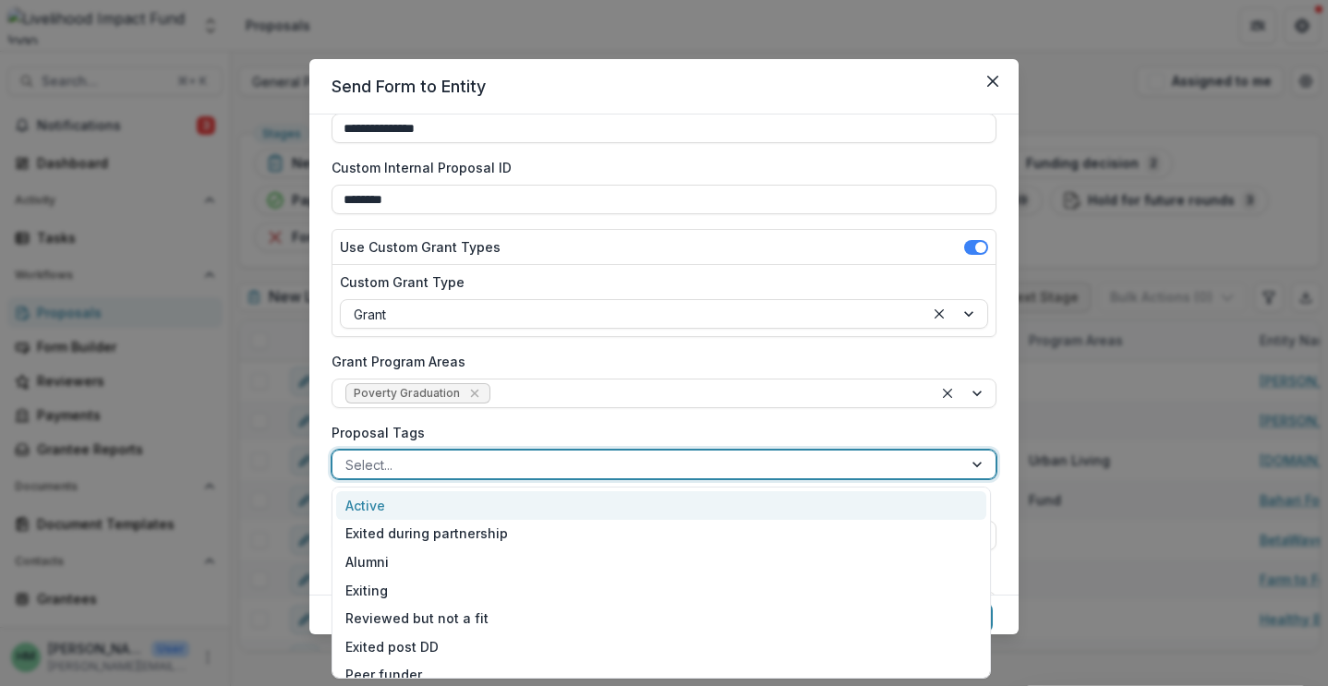
click at [557, 457] on div at bounding box center [647, 464] width 604 height 23
click at [710, 437] on label "Proposal Tags" at bounding box center [659, 432] width 654 height 19
click at [349, 455] on input "Proposal Tags" at bounding box center [347, 464] width 4 height 19
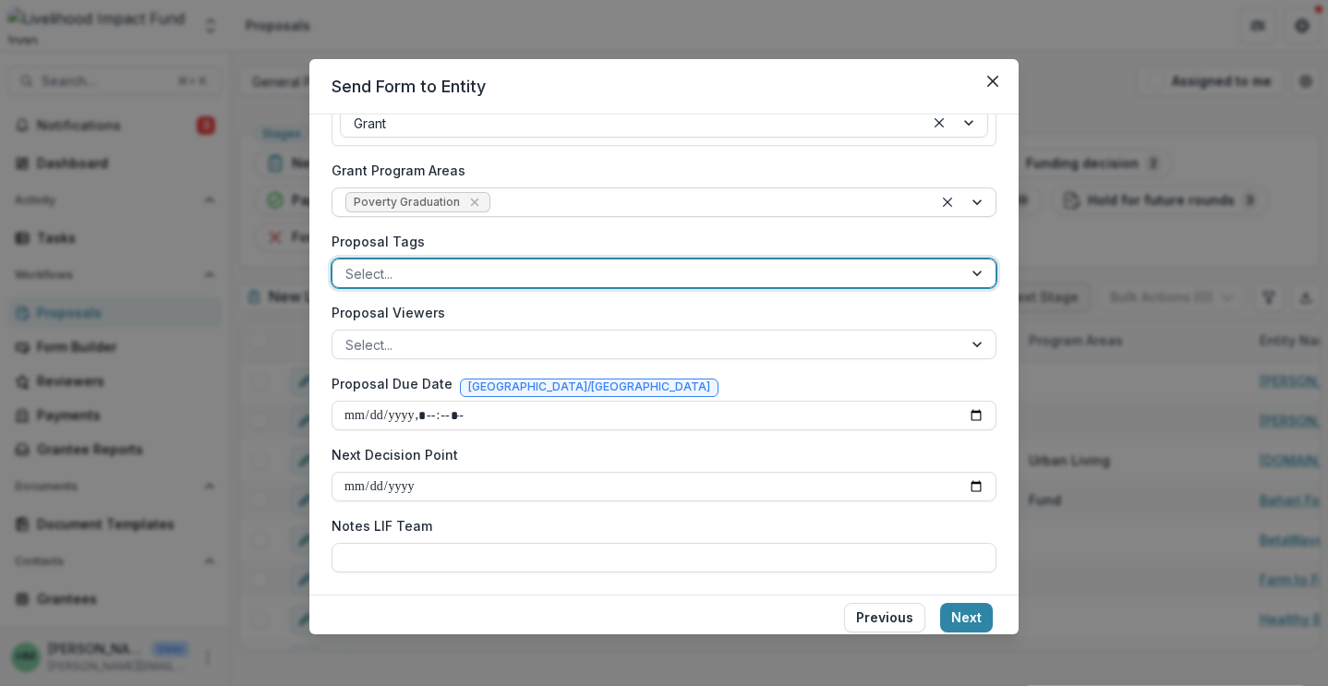
scroll to position [300, 0]
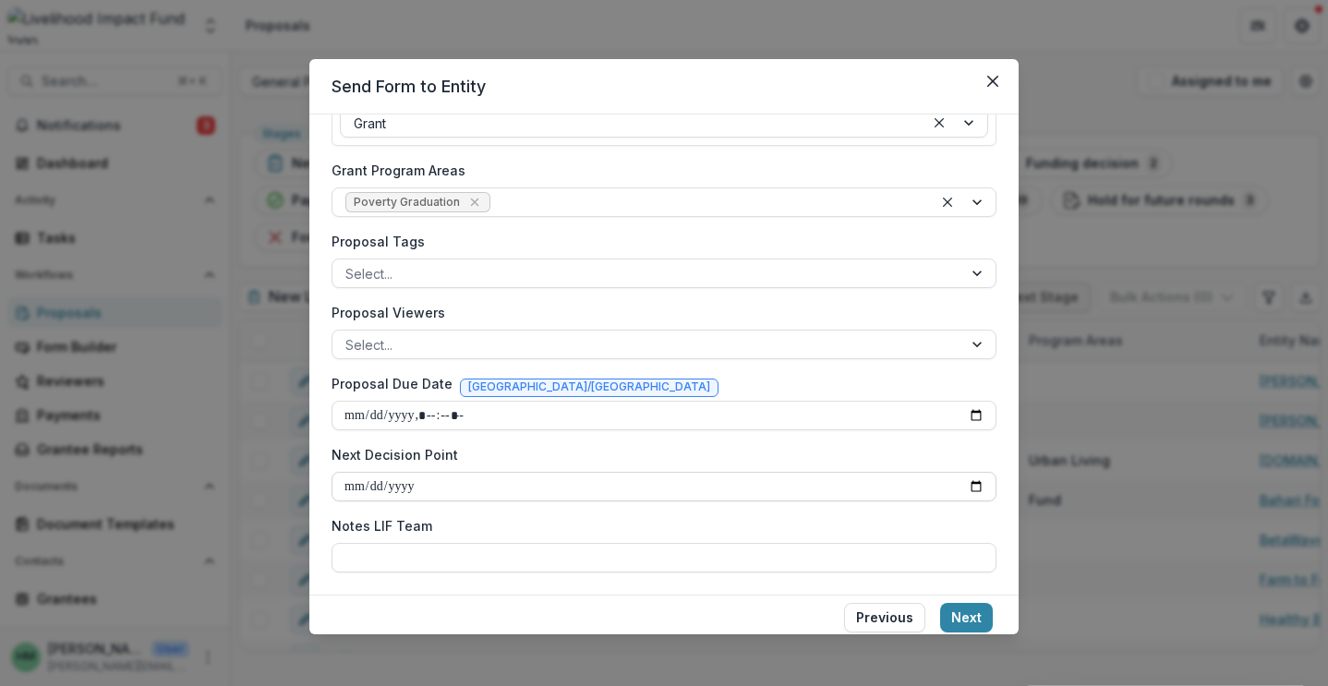
click at [510, 477] on input "Next Decision Point" at bounding box center [664, 487] width 665 height 30
type input "**********"
click at [535, 519] on label "Notes LIF Team" at bounding box center [659, 525] width 654 height 19
click at [535, 543] on input "Notes LIF Team" at bounding box center [664, 558] width 665 height 30
click at [967, 612] on button "Next" at bounding box center [966, 618] width 53 height 30
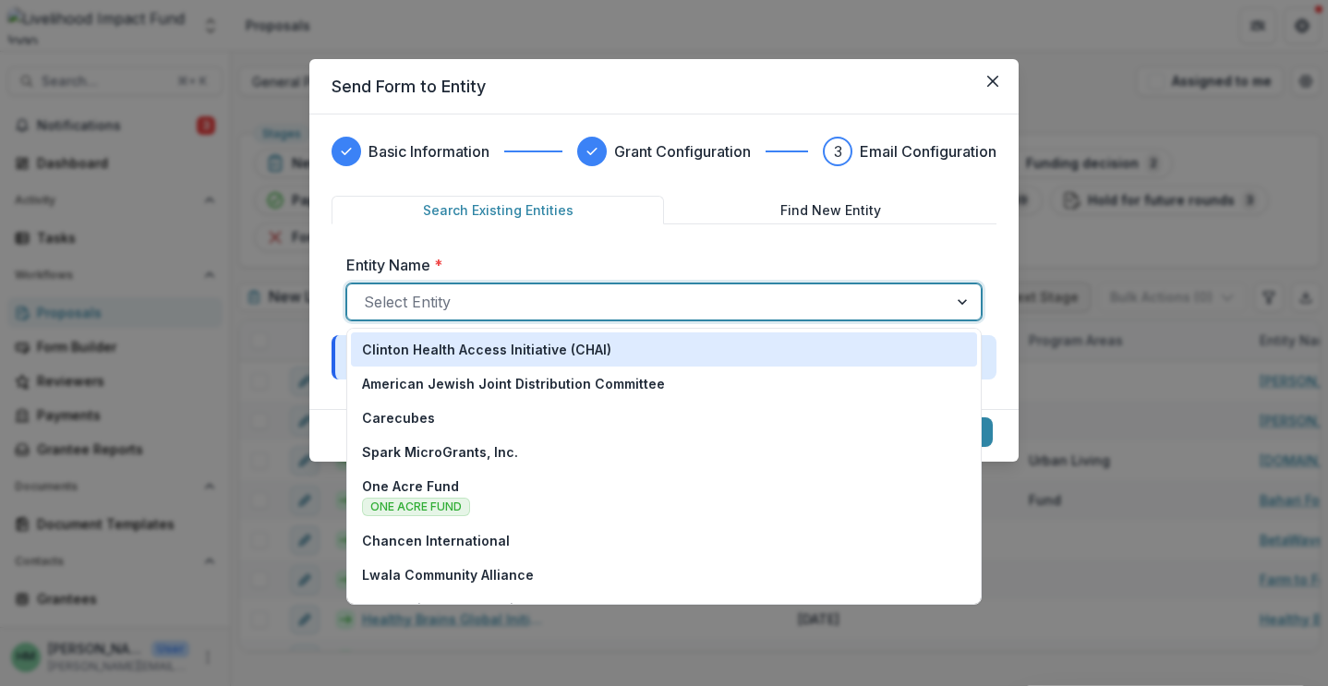
click at [788, 305] on div at bounding box center [647, 302] width 567 height 26
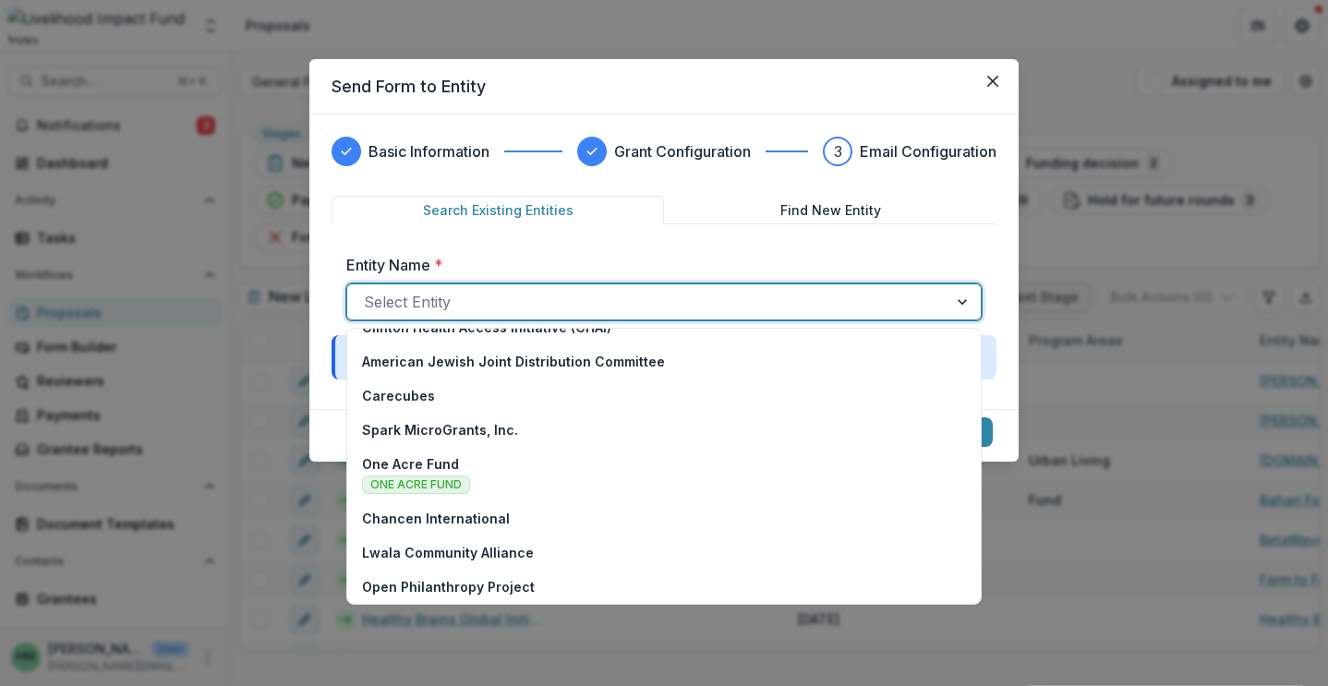
scroll to position [0, 0]
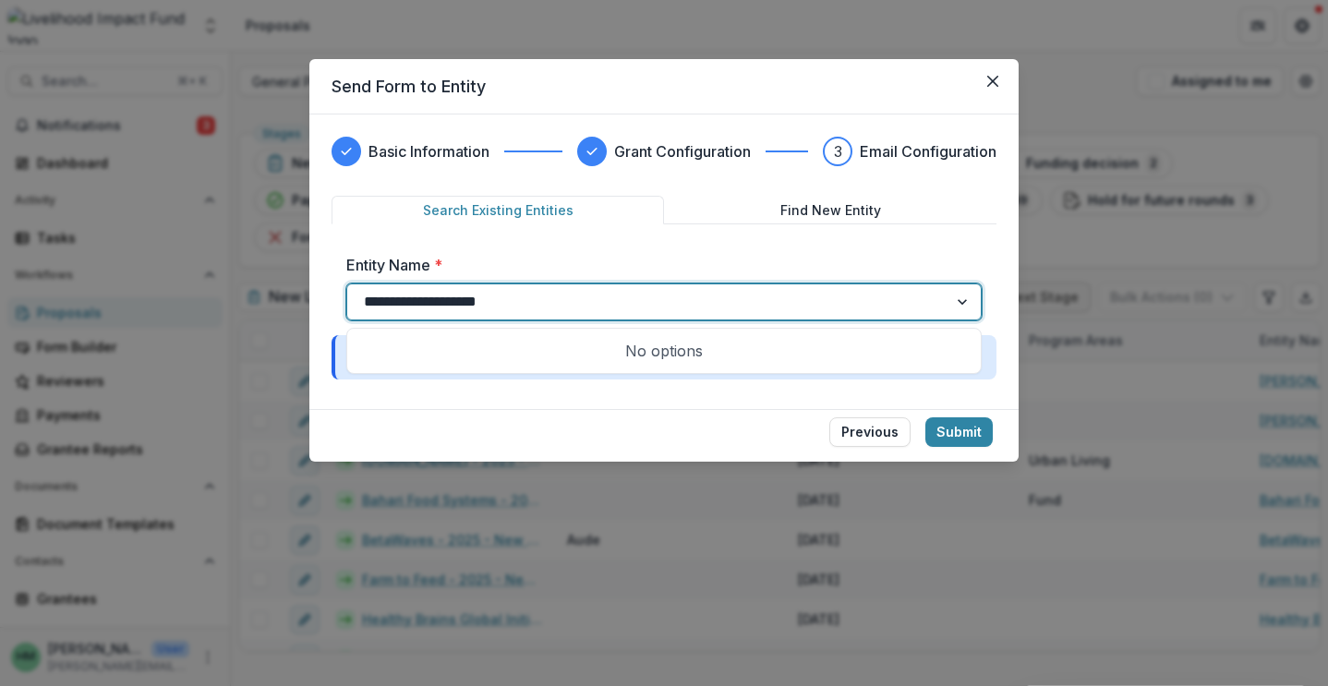
type input "**********"
click at [605, 240] on div "Entity Name * Use Up and Down to choose options, press Enter to select the curr…" at bounding box center [664, 287] width 665 height 96
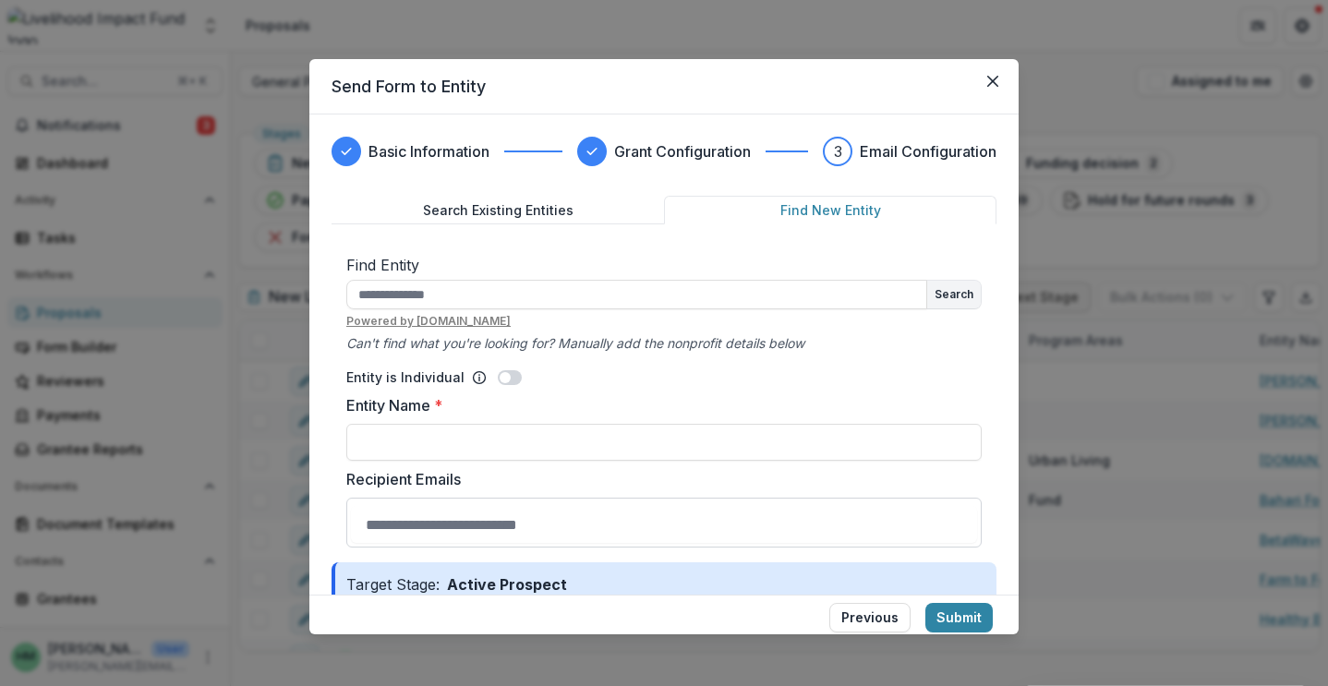
click at [814, 213] on button "Find New Entity" at bounding box center [830, 210] width 332 height 29
click at [593, 295] on input "text" at bounding box center [636, 295] width 581 height 30
click at [459, 300] on input "text" at bounding box center [636, 295] width 581 height 30
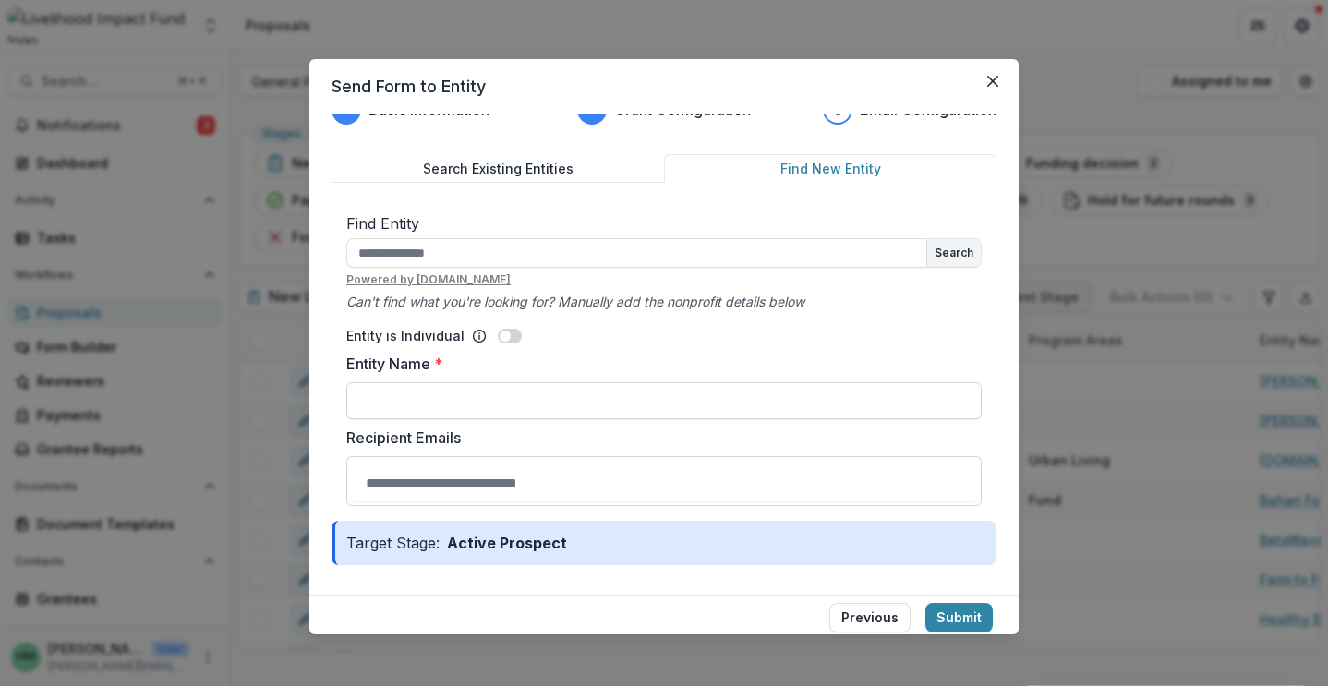
scroll to position [42, 0]
click at [470, 395] on input "Entity Name *" at bounding box center [663, 400] width 635 height 37
type input "**********"
click at [539, 438] on label "Recipient Emails" at bounding box center [663, 438] width 635 height 22
click at [539, 464] on input "Recipient Emails" at bounding box center [664, 482] width 626 height 37
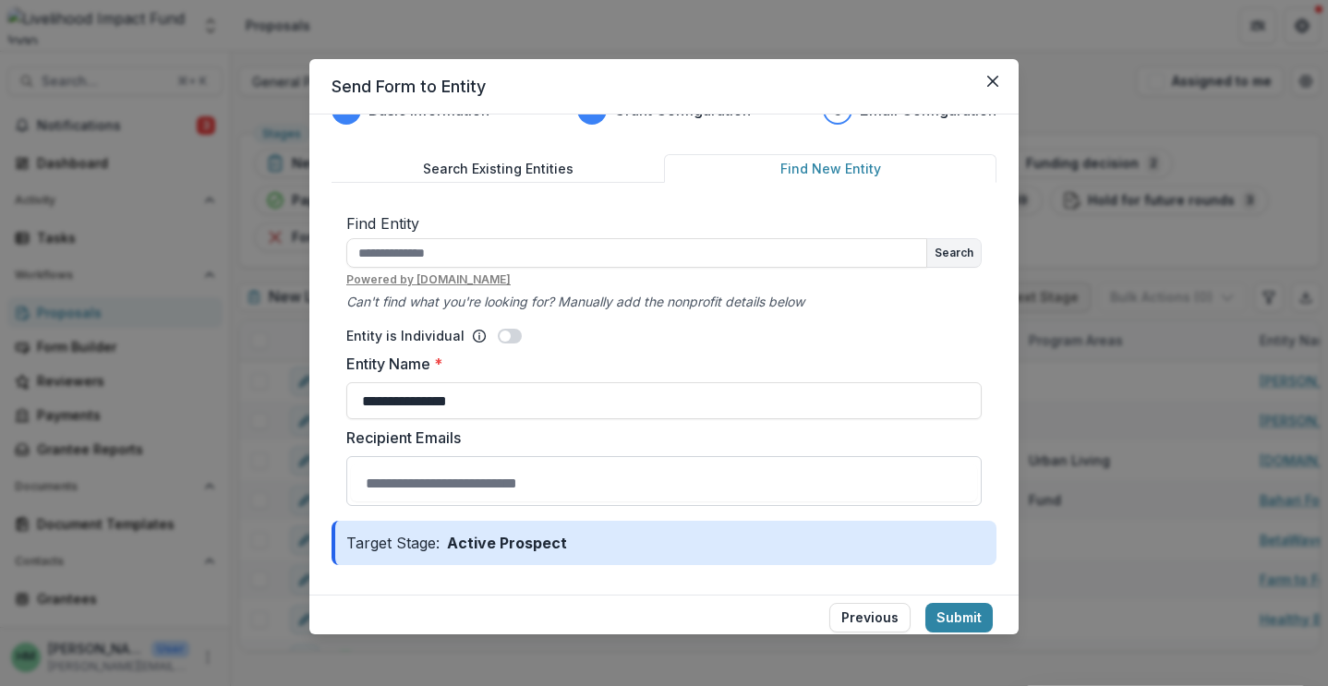
click at [638, 605] on footer "Previous Submit" at bounding box center [663, 621] width 709 height 53
click at [952, 616] on button "Submit" at bounding box center [958, 618] width 67 height 30
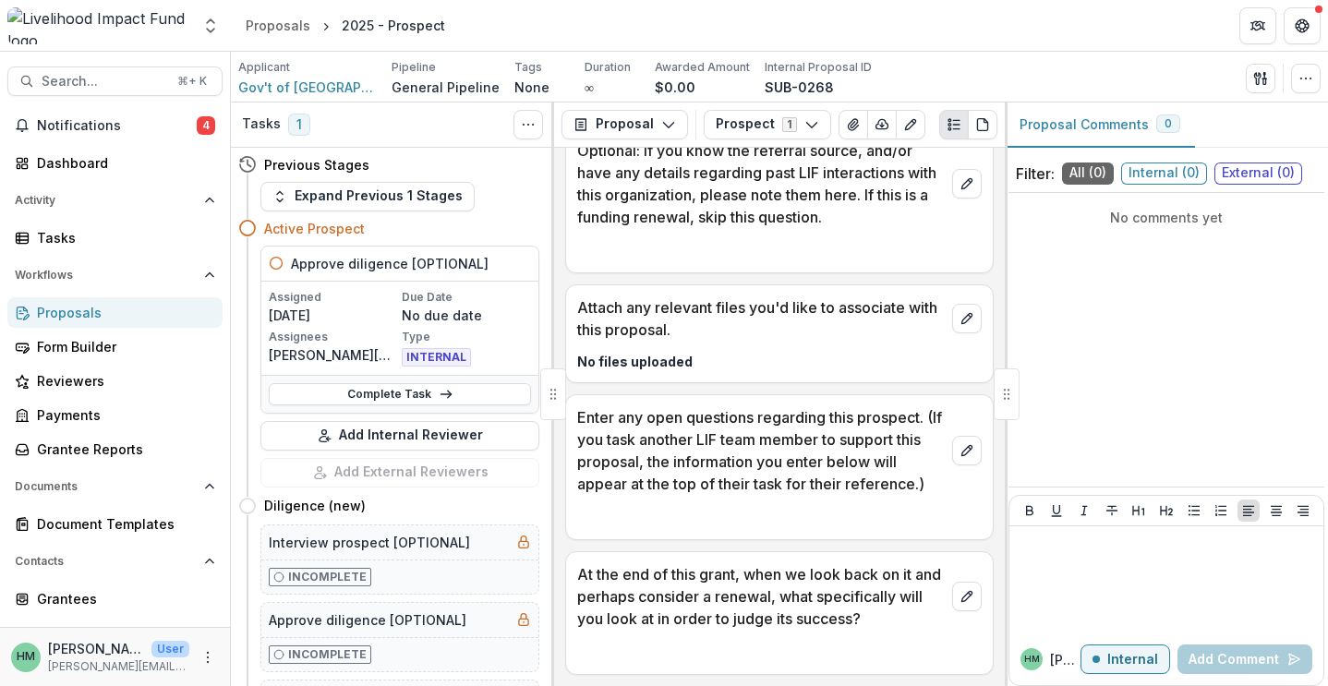
scroll to position [1998, 0]
drag, startPoint x: 577, startPoint y: 574, endPoint x: 646, endPoint y: 587, distance: 70.5
click at [645, 588] on p "At the end of this grant, when we look back on it and perhaps consider a renewa…" at bounding box center [761, 596] width 368 height 66
click at [646, 587] on p "At the end of this grant, when we look back on it and perhaps consider a renewa…" at bounding box center [761, 596] width 368 height 66
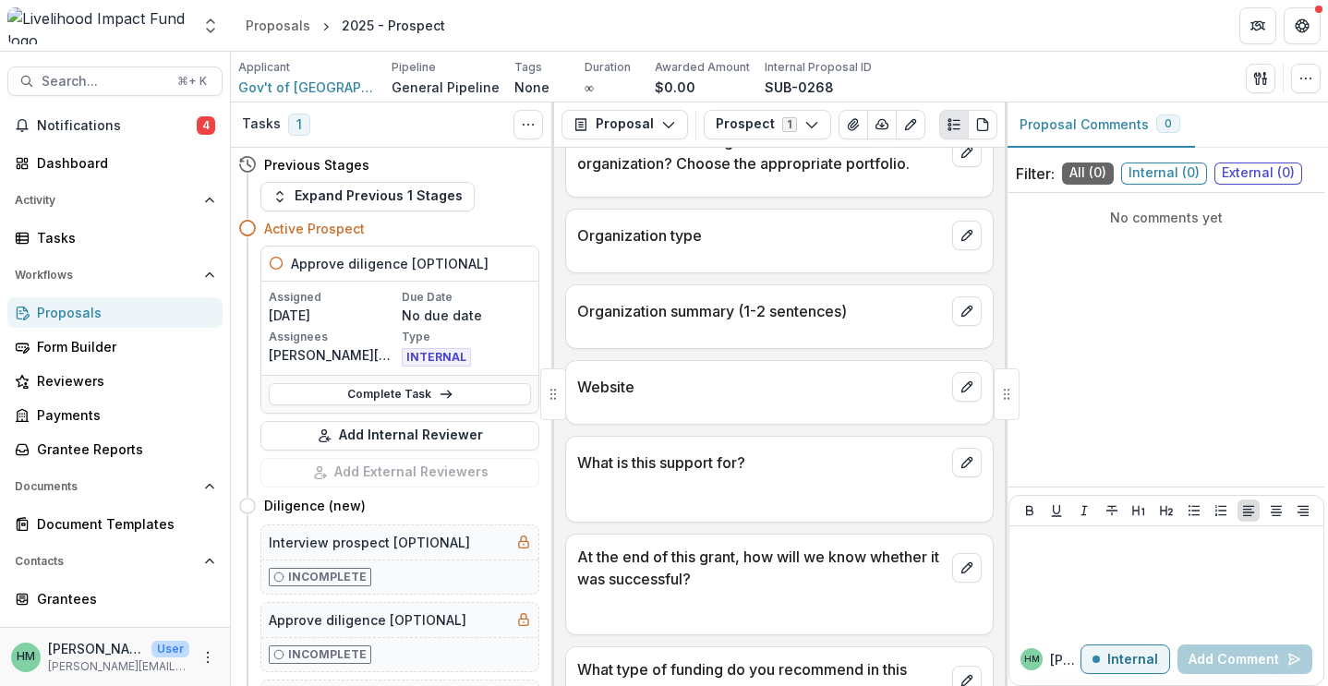
scroll to position [0, 0]
click at [542, 115] on button "Toggle View Cancelled Tasks" at bounding box center [528, 125] width 30 height 30
click at [546, 27] on header "Proposals 2025 - Prospect" at bounding box center [779, 25] width 1097 height 51
